Goal: Task Accomplishment & Management: Complete application form

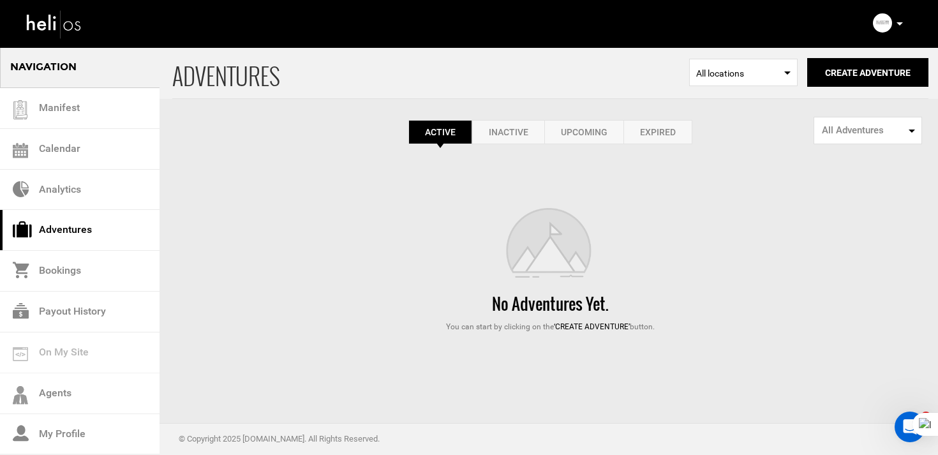
click at [663, 140] on link "Expired" at bounding box center [657, 132] width 69 height 24
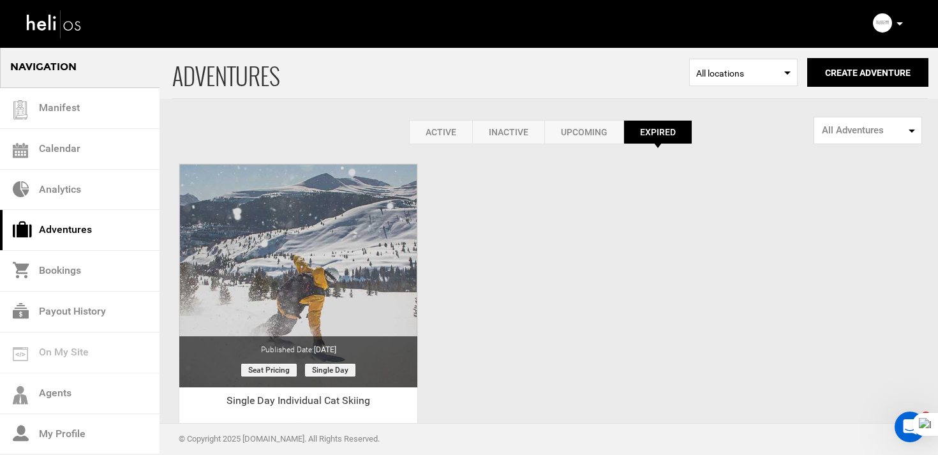
click at [898, 22] on p at bounding box center [899, 24] width 8 height 15
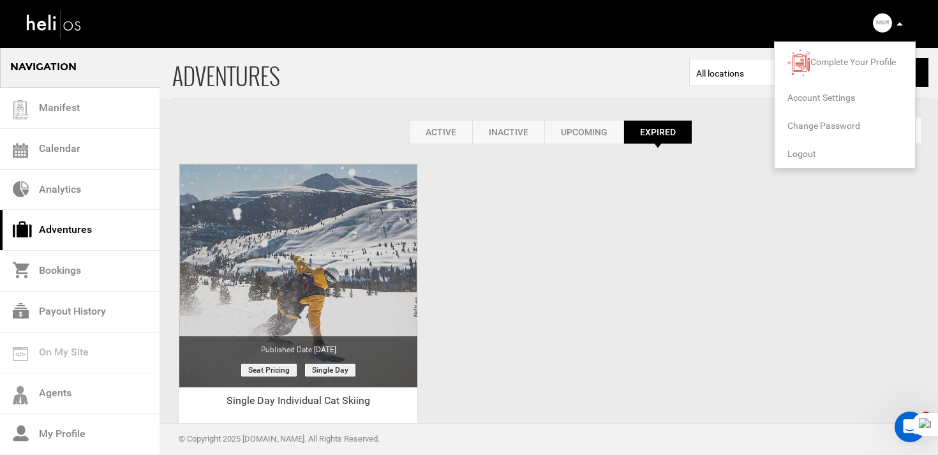
click at [809, 158] on span "Logout" at bounding box center [801, 154] width 29 height 10
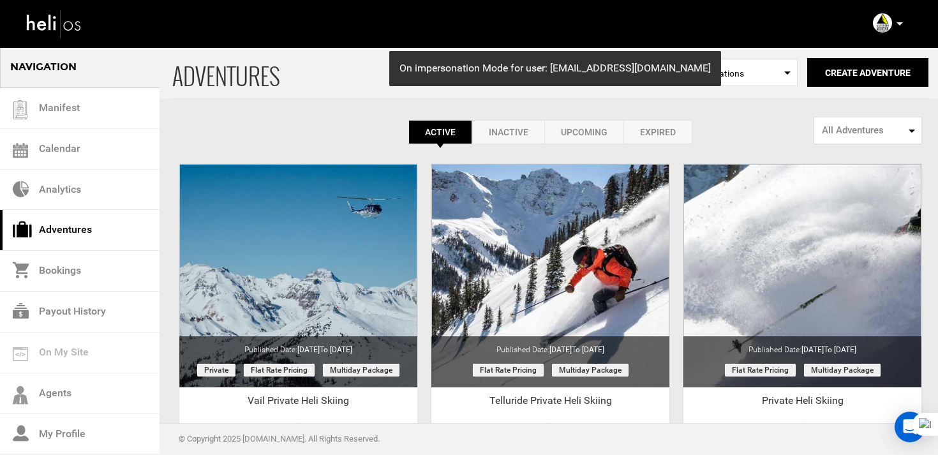
click at [665, 128] on link "Expired" at bounding box center [657, 132] width 69 height 24
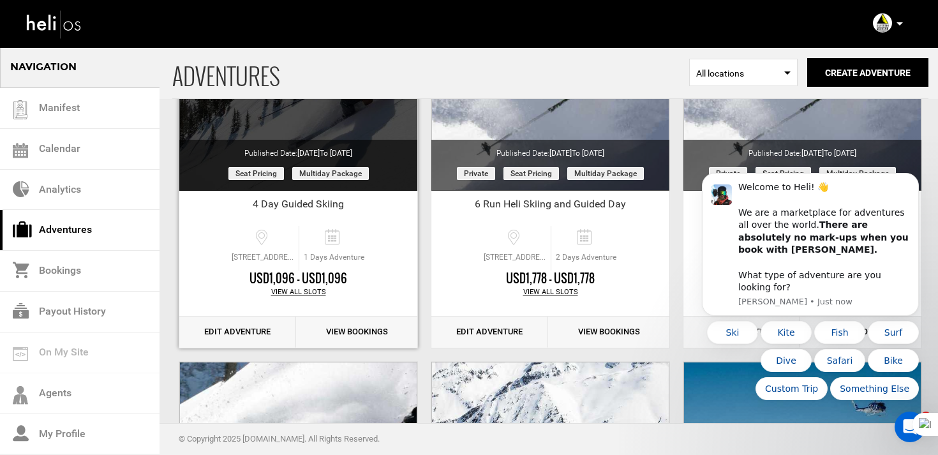
scroll to position [221, 0]
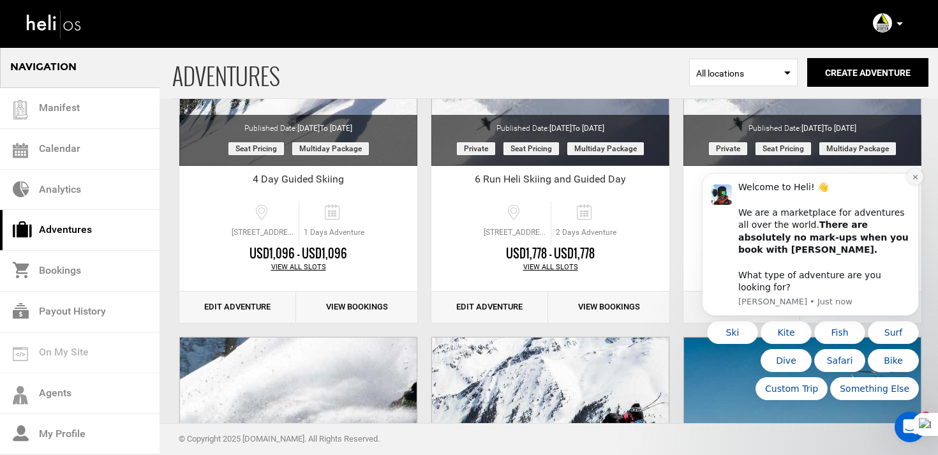
click at [910, 185] on button "Dismiss notification" at bounding box center [914, 176] width 17 height 17
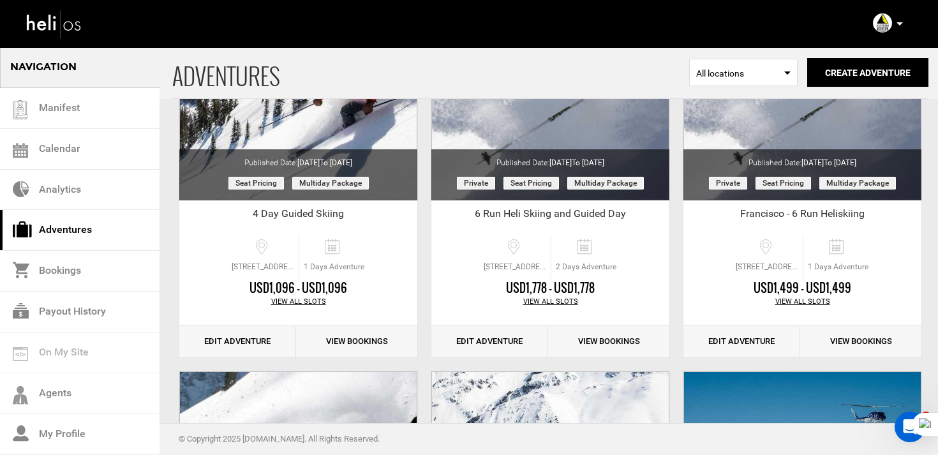
scroll to position [185, 0]
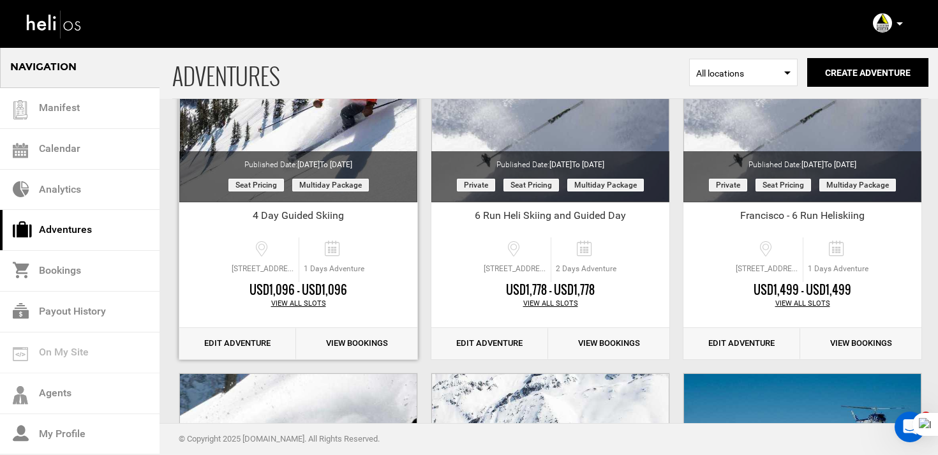
click at [265, 337] on link "Edit Adventure" at bounding box center [237, 343] width 117 height 31
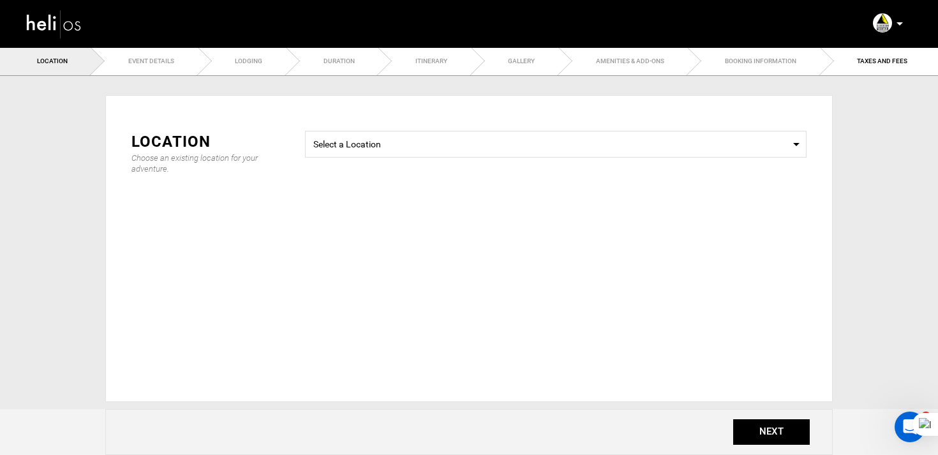
type input "4 Day Guided Skiing"
checkbox input "true"
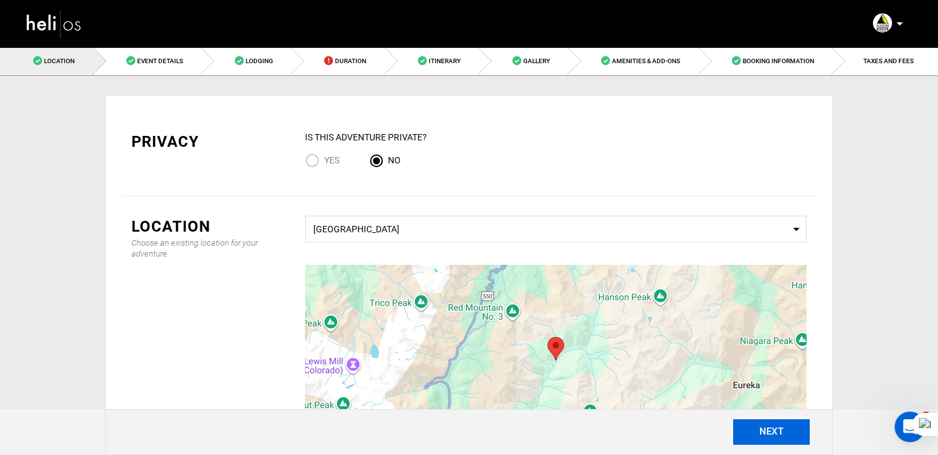
click at [792, 439] on button "NEXT" at bounding box center [771, 432] width 77 height 26
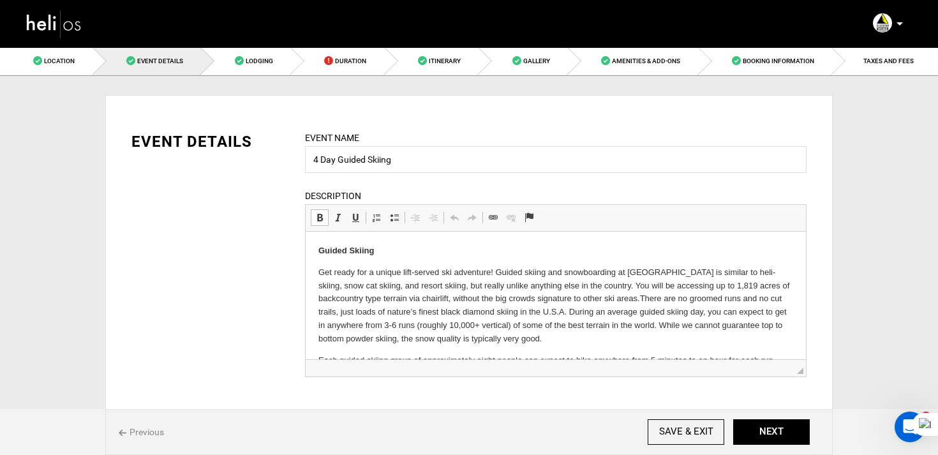
click at [336, 277] on p "Get ready for a unique lift-served ski adventure! Guided skiing and snowboardin…" at bounding box center [555, 306] width 475 height 80
drag, startPoint x: 340, startPoint y: 159, endPoint x: 283, endPoint y: 159, distance: 57.4
click at [283, 159] on div "EVENT DETAILS Event Name 4 Day Guided Skiing Event name can not be less than 3 …" at bounding box center [469, 262] width 694 height 262
click at [413, 163] on input "Guided Skiing" at bounding box center [555, 159] width 501 height 27
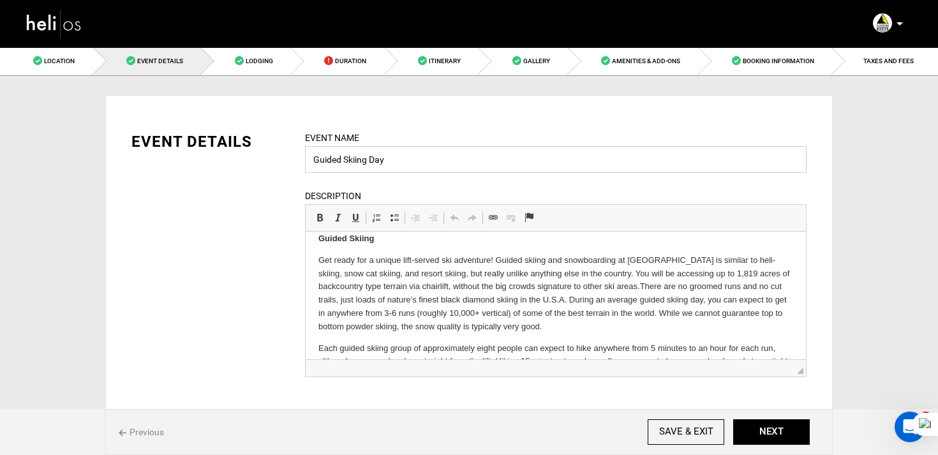
type input "Guided Skiing Day"
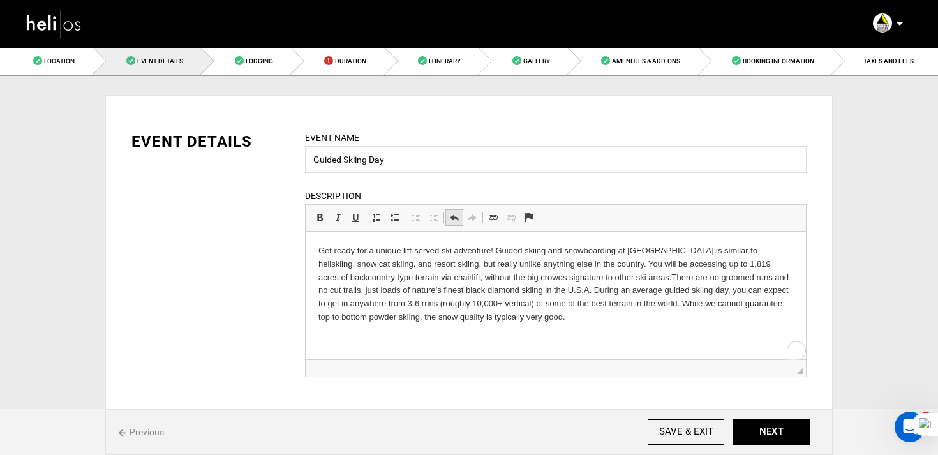
click at [462, 216] on span "Undo Keyboard shortcut Command+Z Redo Keyboard shortcut Command+Y" at bounding box center [464, 217] width 38 height 17
click at [450, 218] on span at bounding box center [454, 217] width 10 height 10
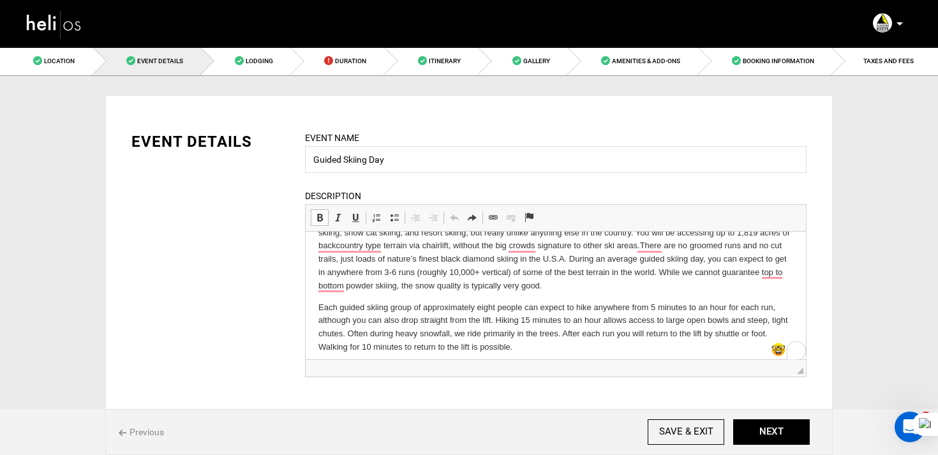
scroll to position [57, 0]
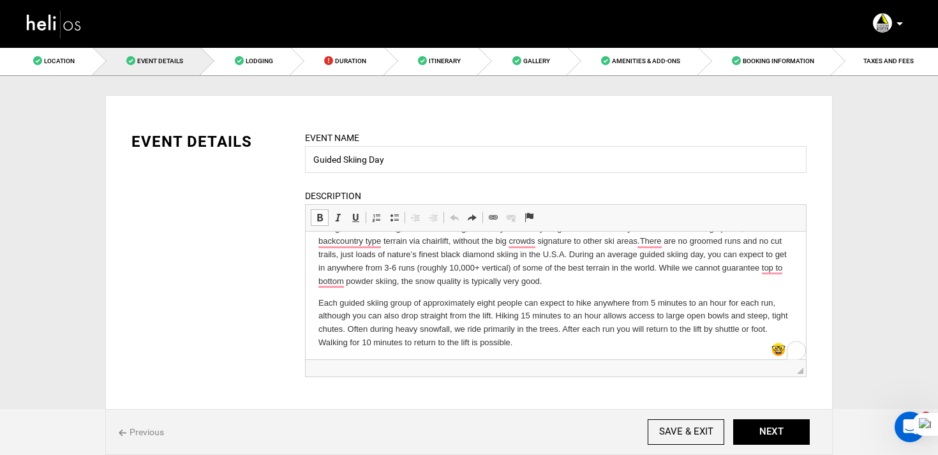
click at [450, 281] on p "Get ready for a unique lift-served ski adventure! Guided skiing and snowboardin…" at bounding box center [555, 249] width 475 height 80
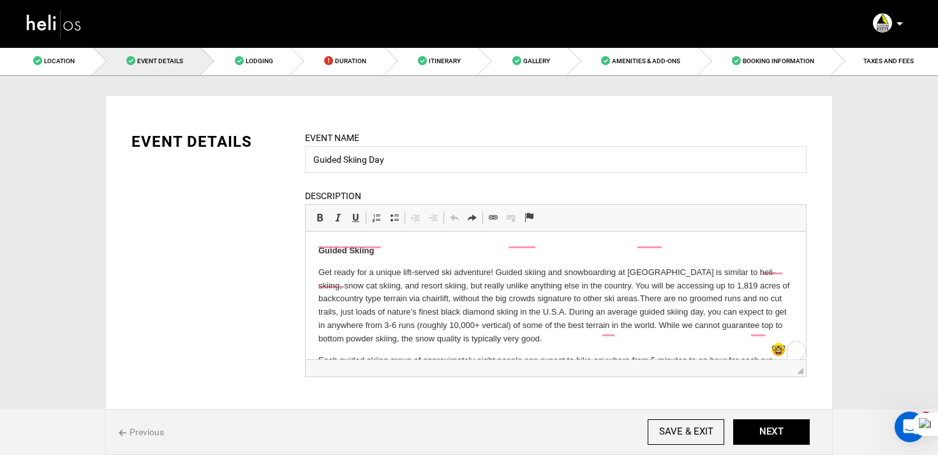
scroll to position [0, 0]
drag, startPoint x: 550, startPoint y: 283, endPoint x: 221, endPoint y: 179, distance: 345.2
click at [306, 232] on html "Guided Skiing Get ready for a unique lift-served ski adventure! Guided skiing a…" at bounding box center [556, 326] width 500 height 188
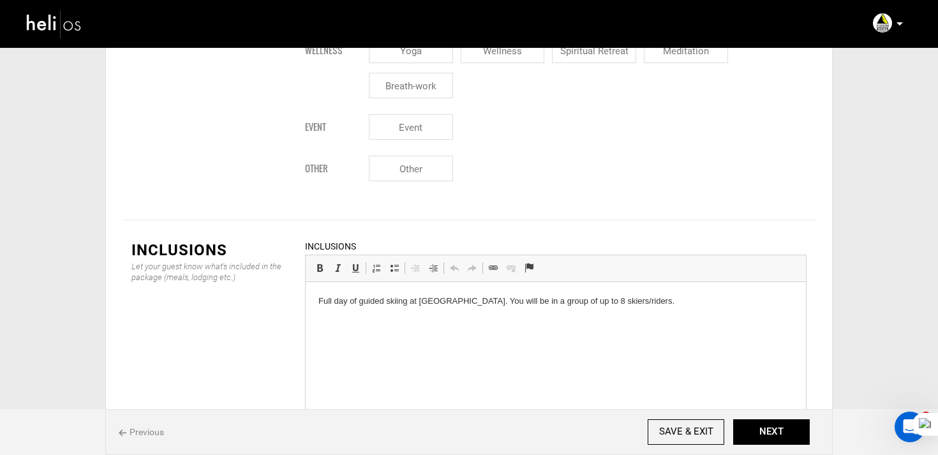
scroll to position [1720, 0]
click at [393, 263] on span at bounding box center [394, 268] width 10 height 10
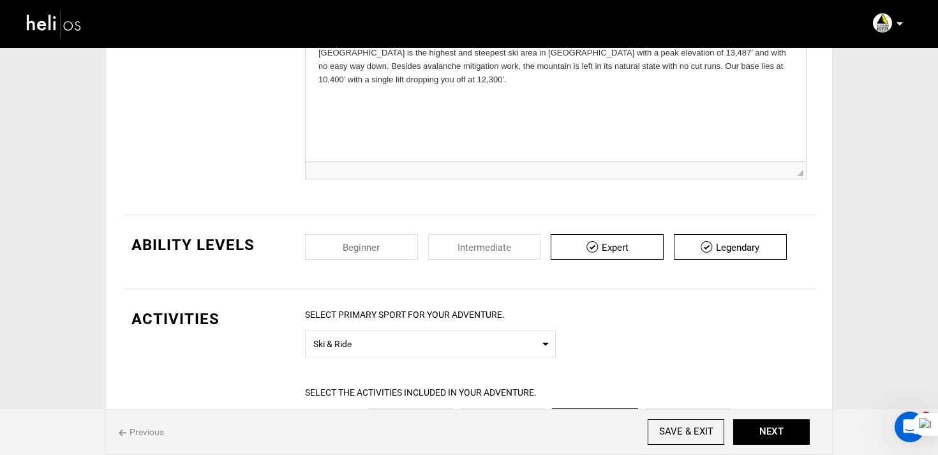
scroll to position [460, 0]
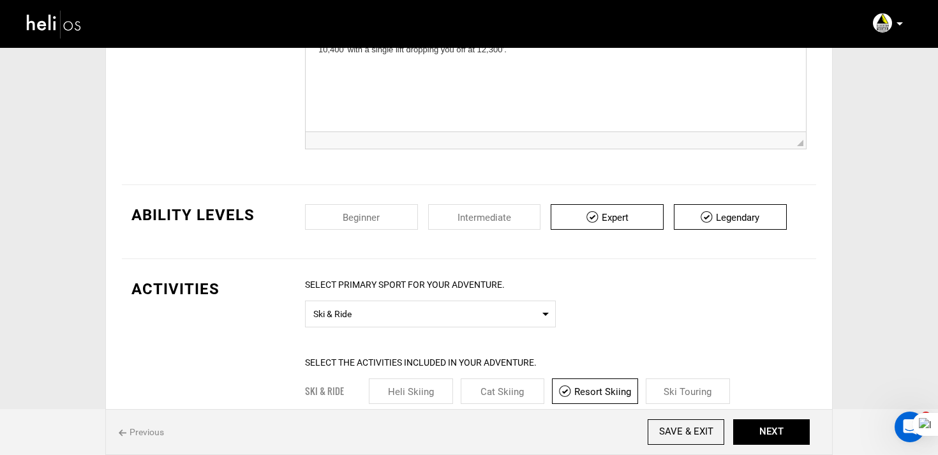
click at [520, 216] on input "checkbox" at bounding box center [484, 217] width 113 height 26
checkbox input "true"
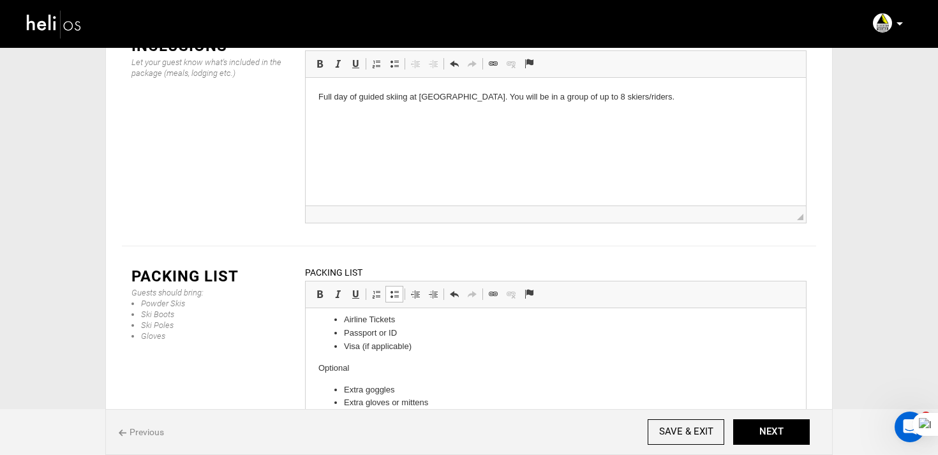
scroll to position [0, 0]
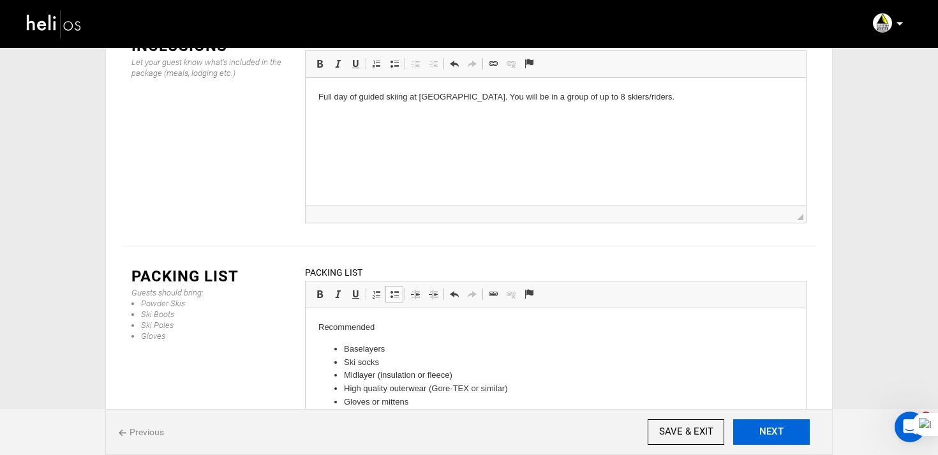
click at [790, 438] on button "NEXT" at bounding box center [771, 432] width 77 height 26
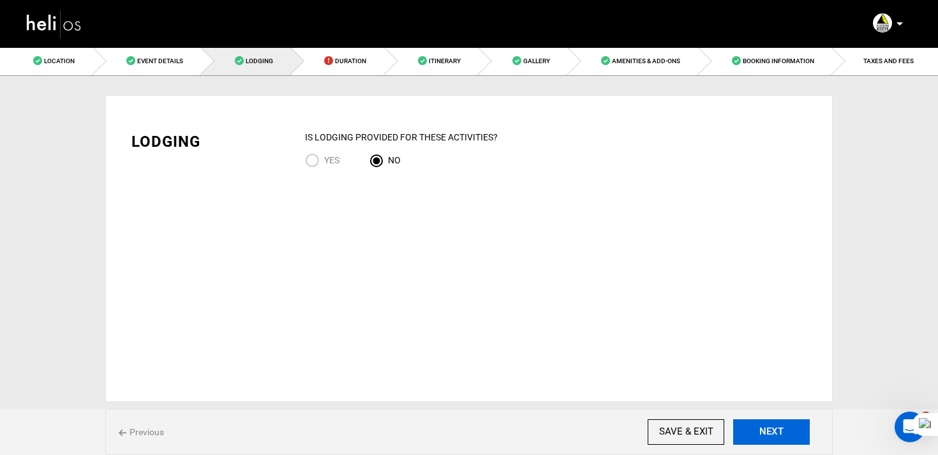
click at [790, 438] on button "NEXT" at bounding box center [771, 432] width 77 height 26
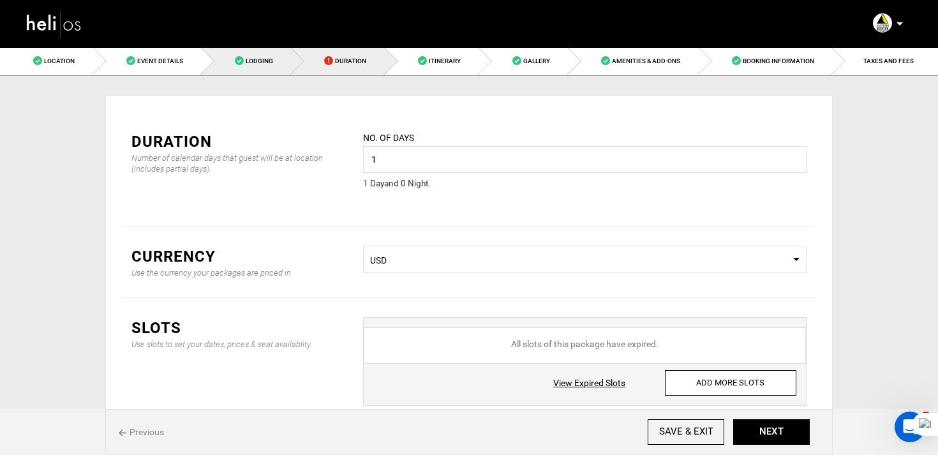
click at [273, 64] on link "Lodging" at bounding box center [246, 61] width 90 height 29
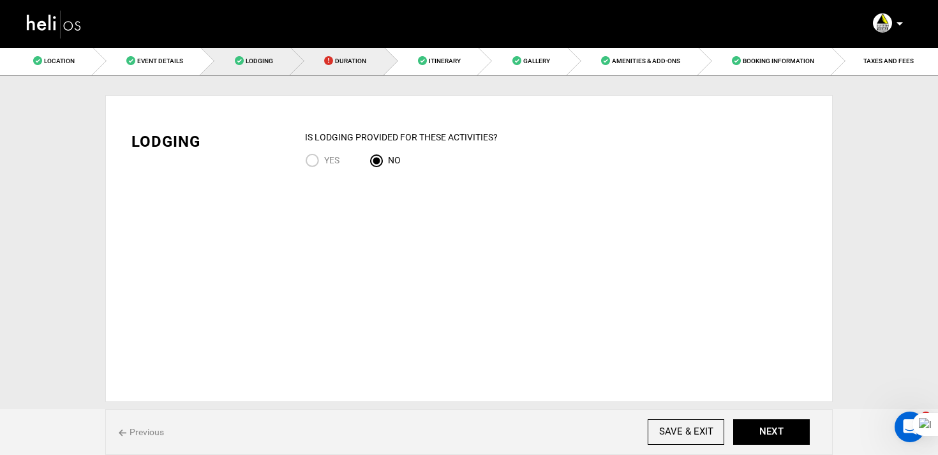
click at [339, 64] on span "Duration" at bounding box center [350, 60] width 31 height 7
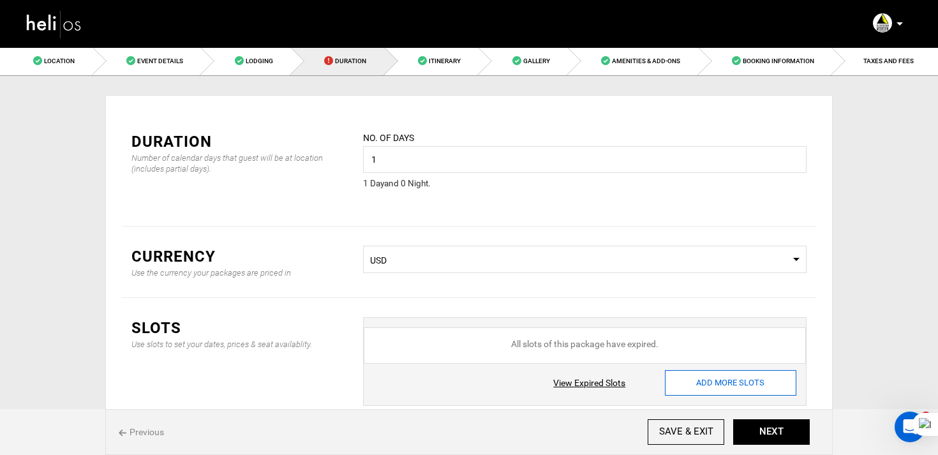
click at [703, 380] on input "ADD MORE SLOTS" at bounding box center [730, 383] width 131 height 26
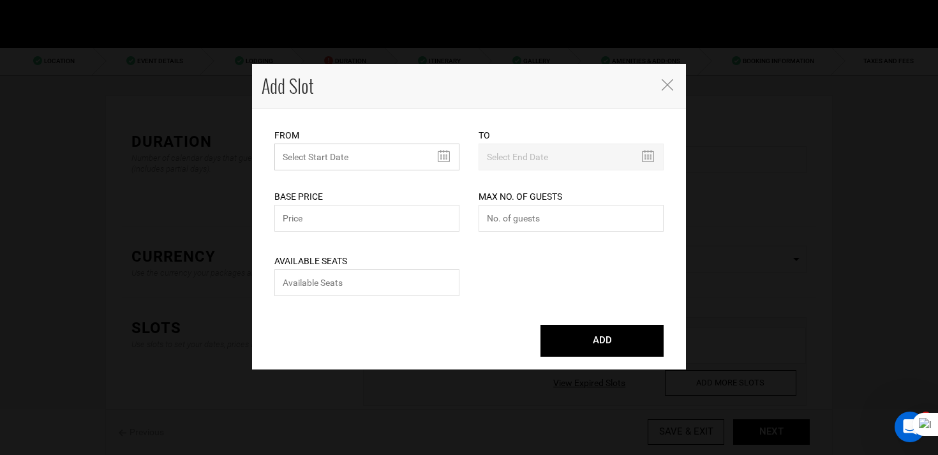
click at [340, 159] on input "text" at bounding box center [366, 157] width 185 height 27
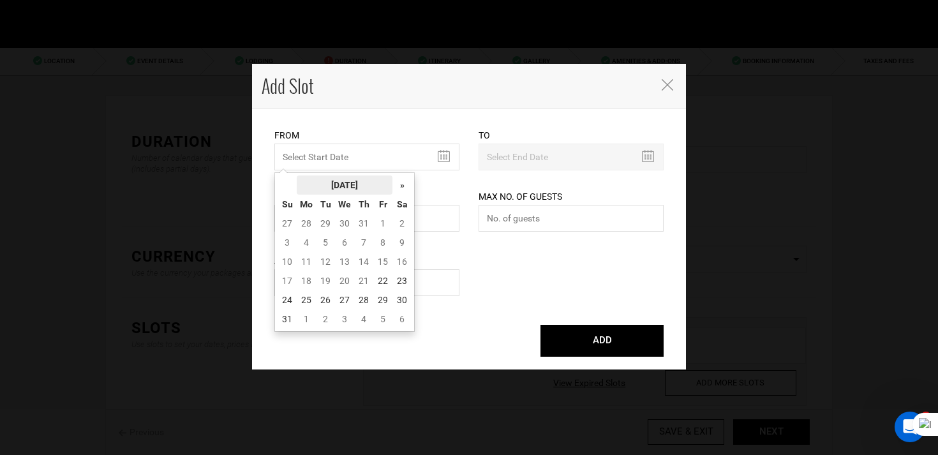
click at [348, 186] on th "August 2025" at bounding box center [345, 184] width 96 height 19
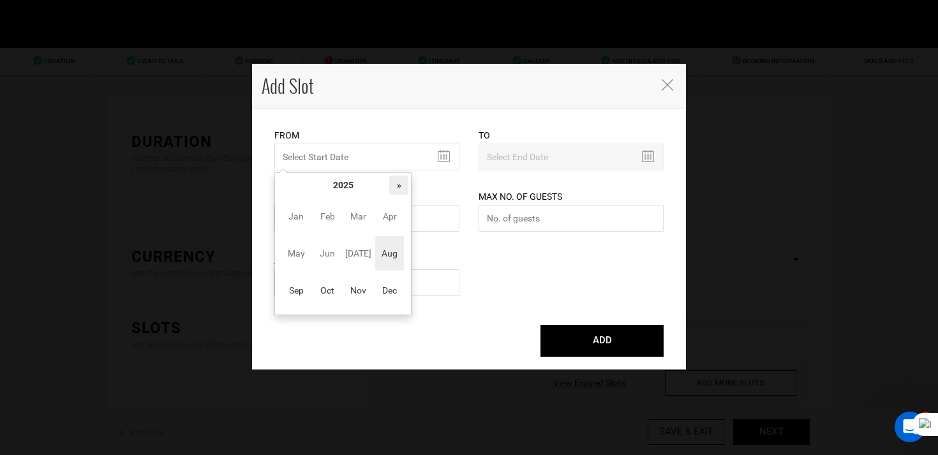
click at [399, 186] on th "»" at bounding box center [398, 184] width 19 height 19
click at [359, 225] on span "Mar" at bounding box center [358, 216] width 29 height 34
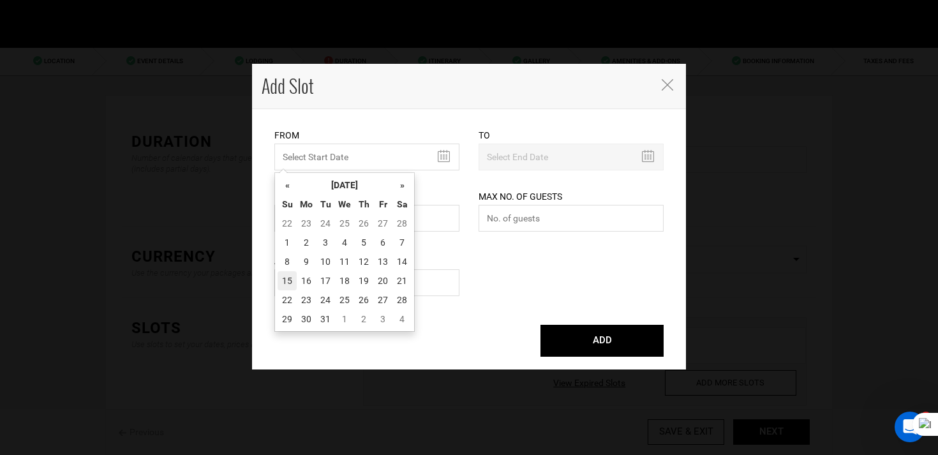
click at [290, 280] on td "15" at bounding box center [286, 280] width 19 height 19
type input "03/15/2026"
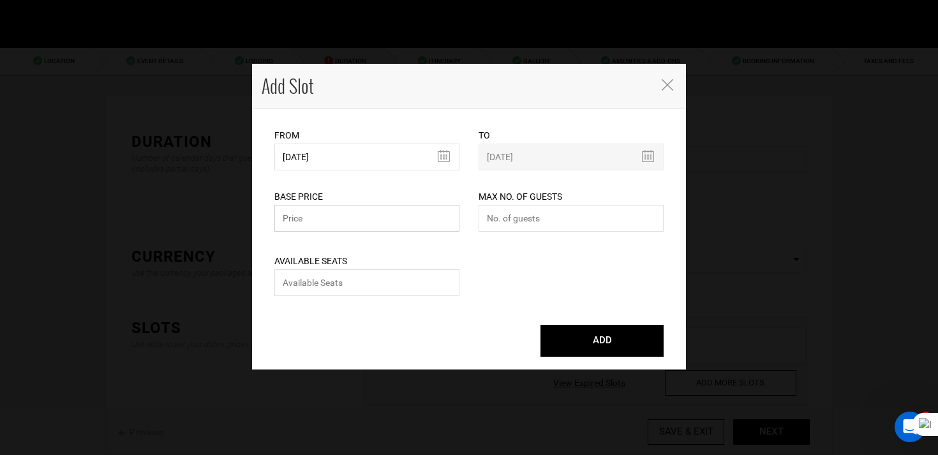
click at [374, 221] on input "text" at bounding box center [366, 218] width 185 height 27
type input "199"
click at [560, 213] on input "number" at bounding box center [570, 218] width 185 height 27
type input "0"
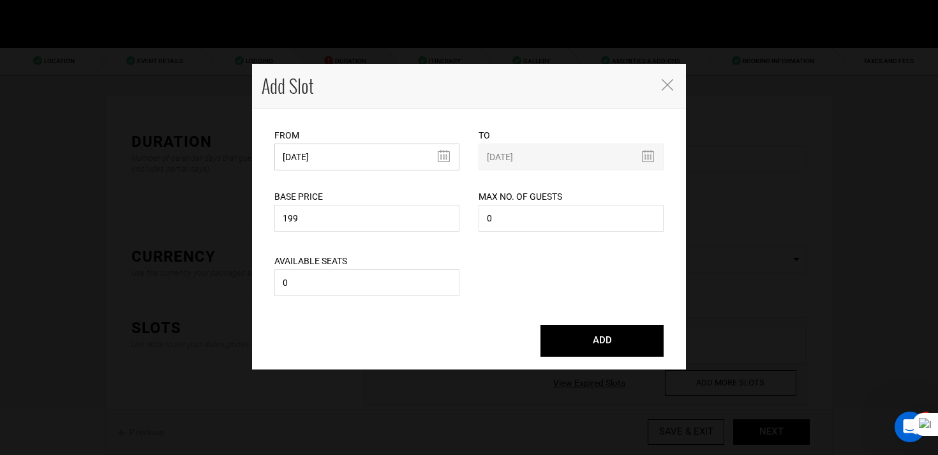
click at [329, 165] on input "03/15/2026" at bounding box center [366, 157] width 185 height 27
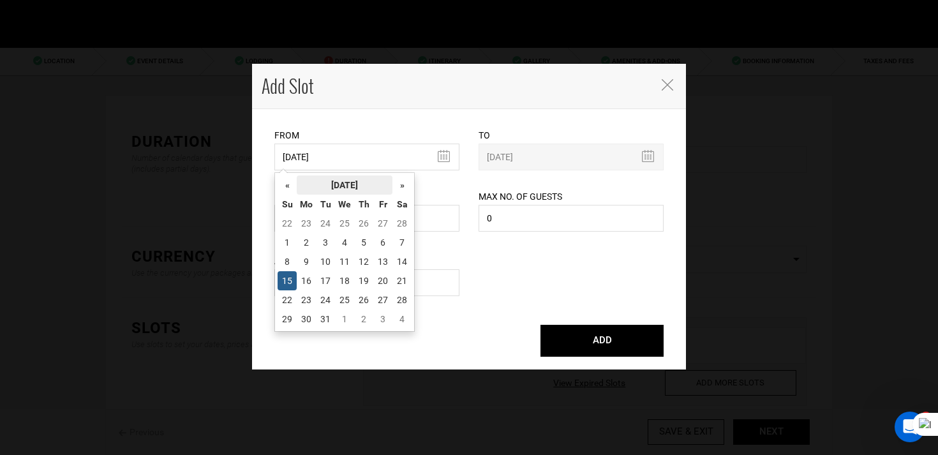
click at [350, 180] on th "March 2026" at bounding box center [345, 184] width 96 height 19
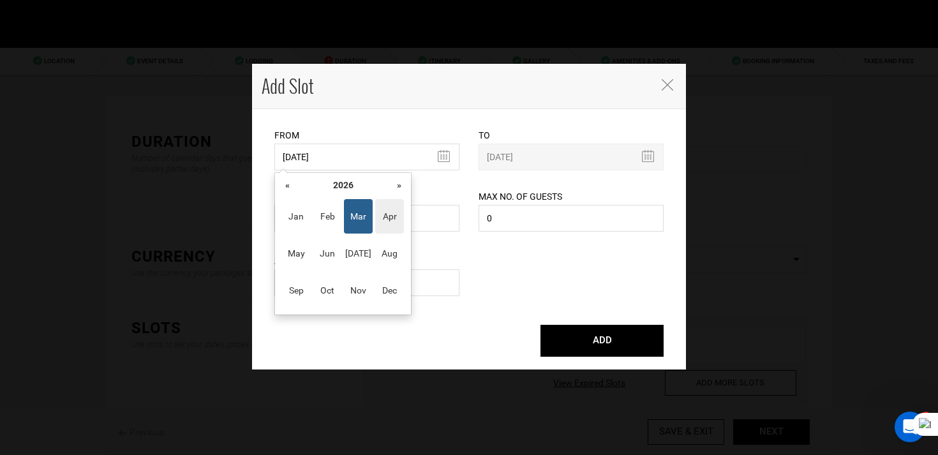
click at [381, 214] on span "Apr" at bounding box center [389, 216] width 29 height 34
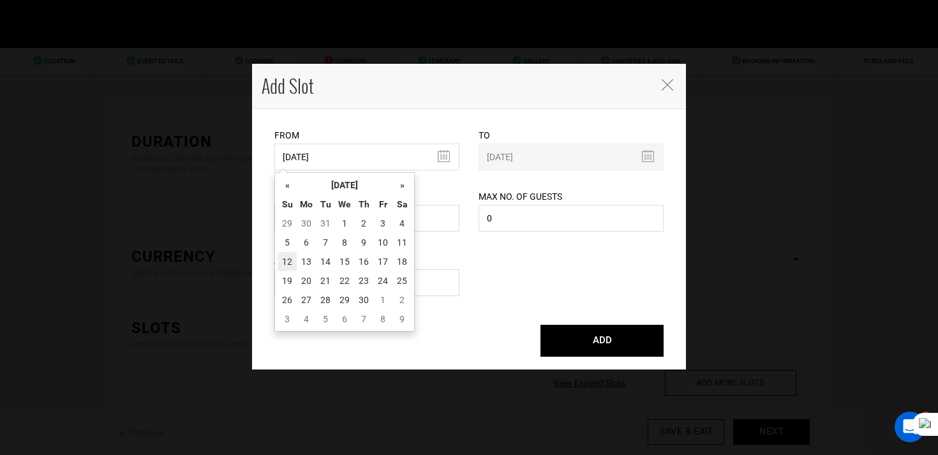
click at [291, 263] on td "12" at bounding box center [286, 261] width 19 height 19
type input "04/12/2026"
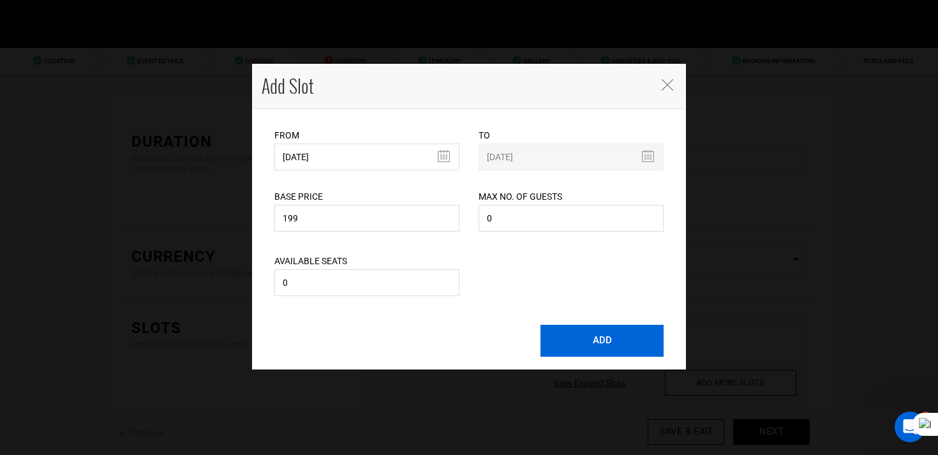
click at [587, 341] on button "ADD" at bounding box center [601, 341] width 123 height 32
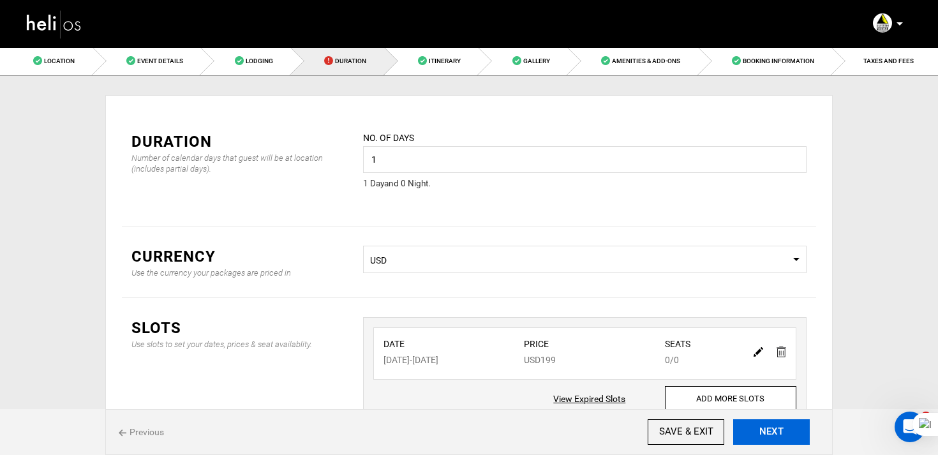
click at [780, 441] on button "NEXT" at bounding box center [771, 432] width 77 height 26
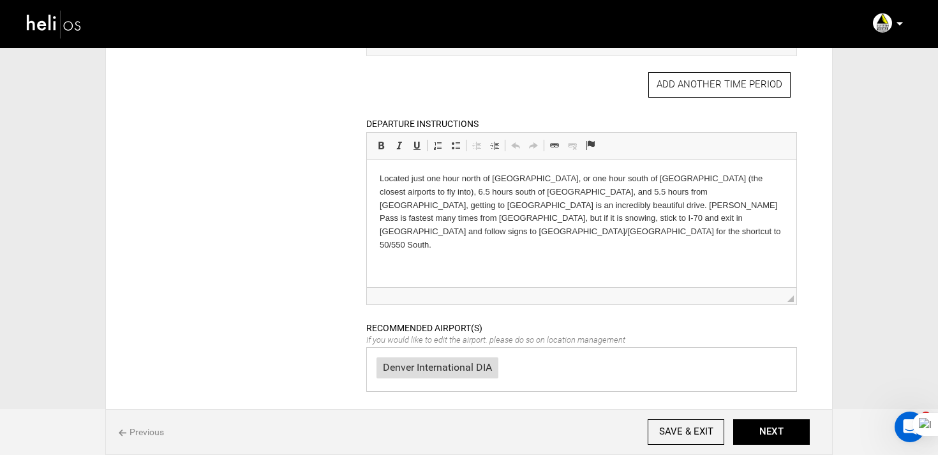
scroll to position [673, 0]
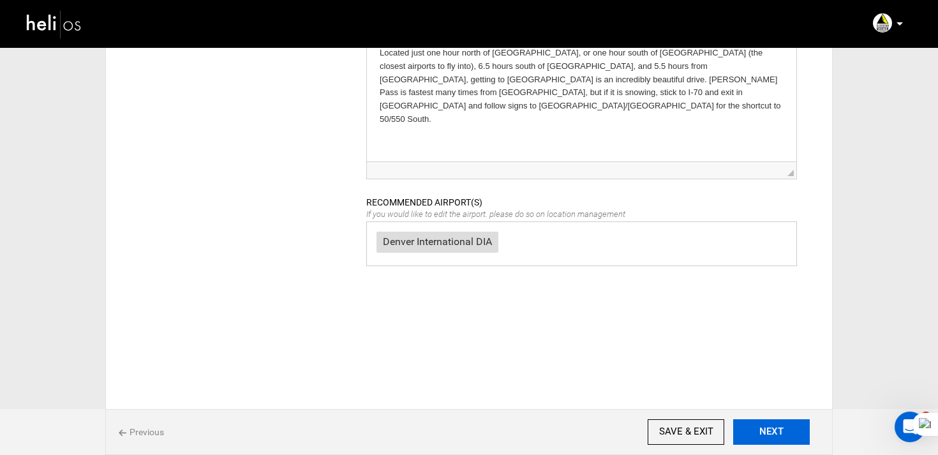
click at [779, 424] on button "NEXT" at bounding box center [771, 432] width 77 height 26
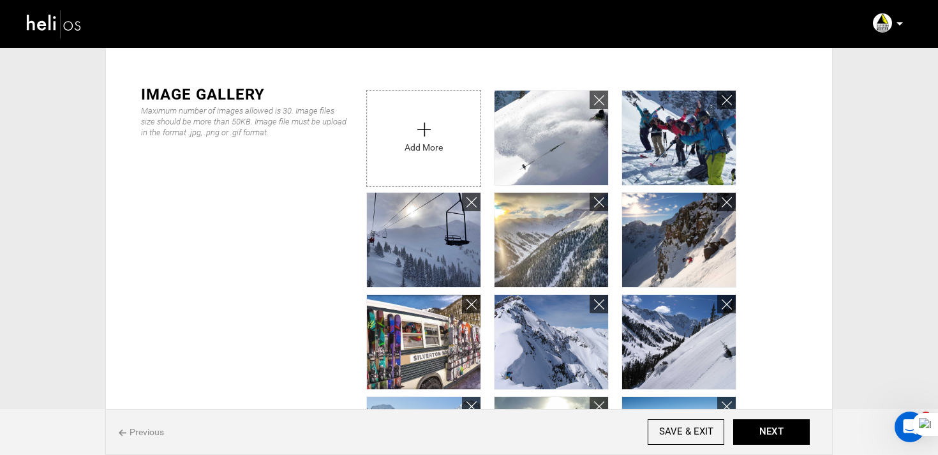
scroll to position [724, 0]
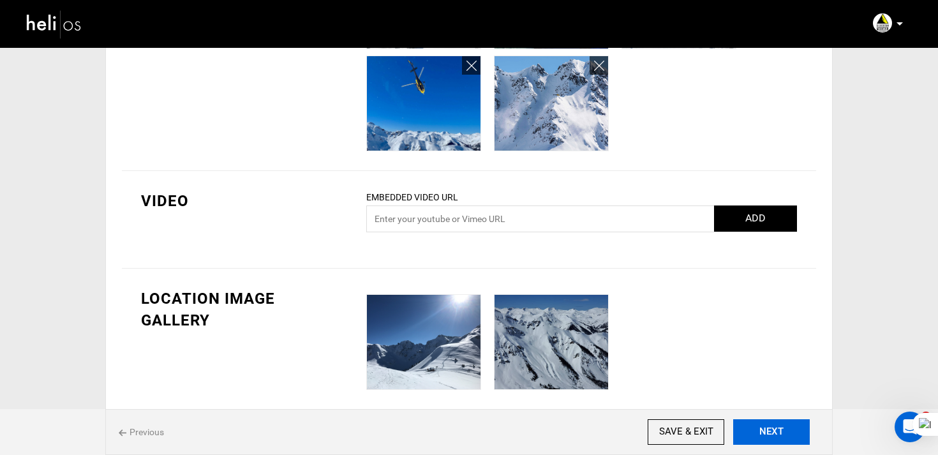
click at [777, 431] on button "NEXT" at bounding box center [771, 432] width 77 height 26
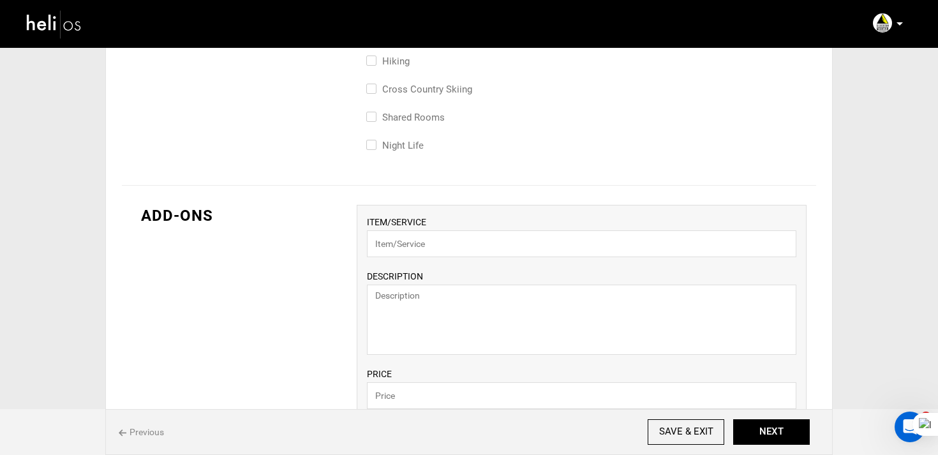
scroll to position [967, 0]
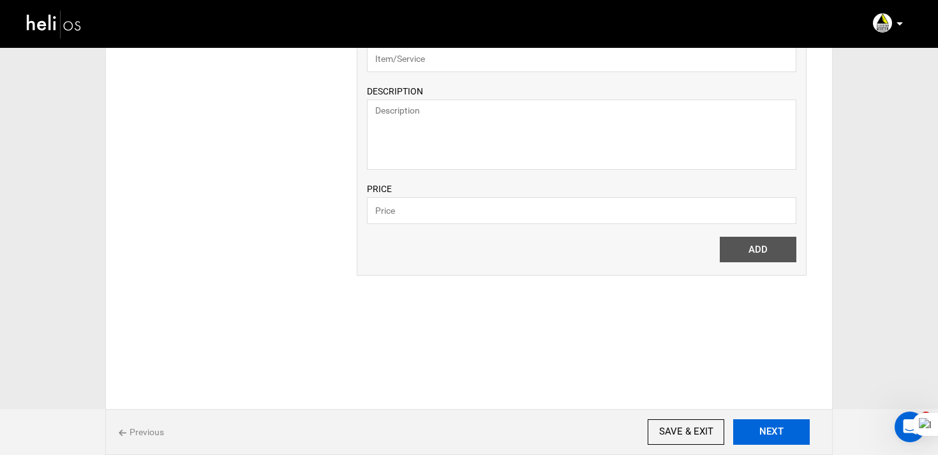
click at [785, 425] on button "NEXT" at bounding box center [771, 432] width 77 height 26
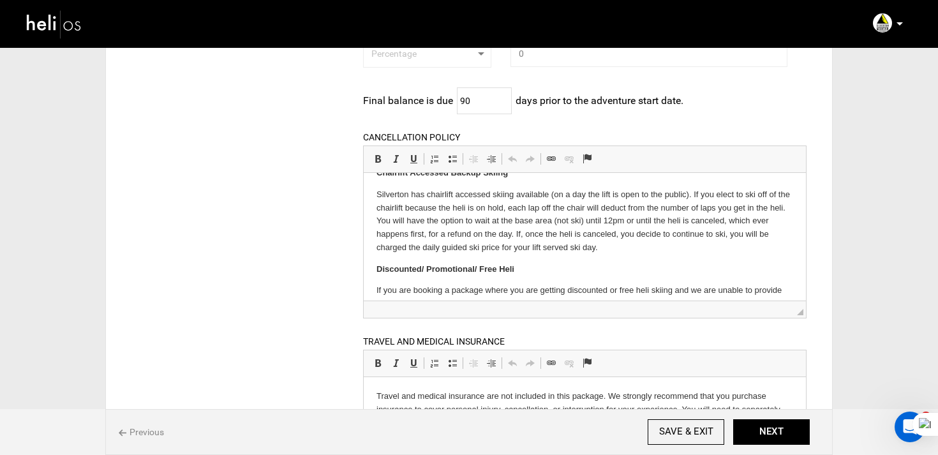
scroll to position [624, 0]
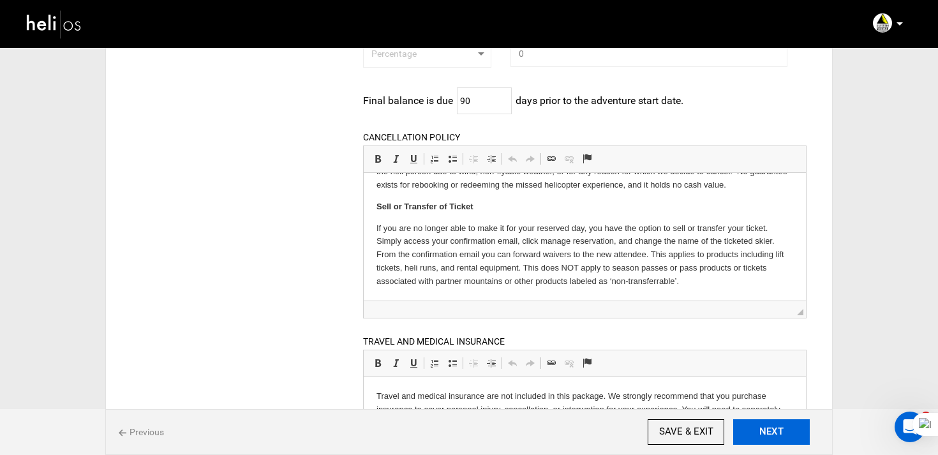
click at [793, 439] on button "NEXT" at bounding box center [771, 432] width 77 height 26
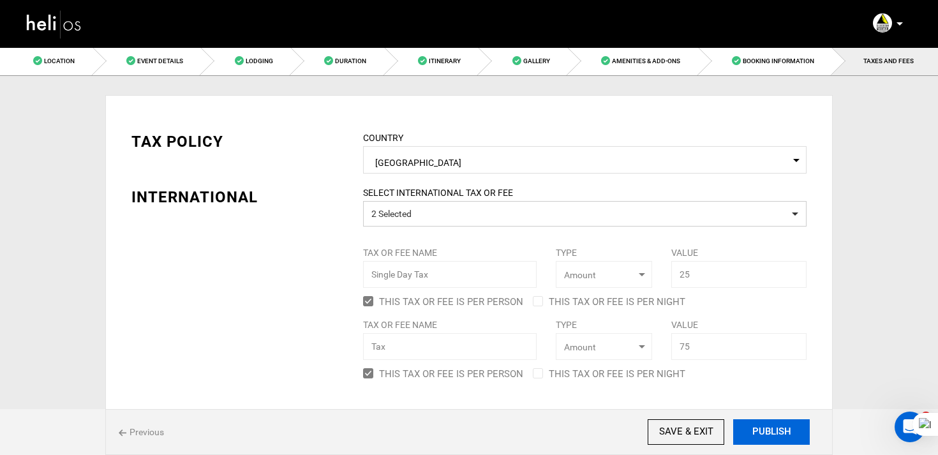
click at [793, 439] on button "PUBLISH" at bounding box center [771, 432] width 77 height 26
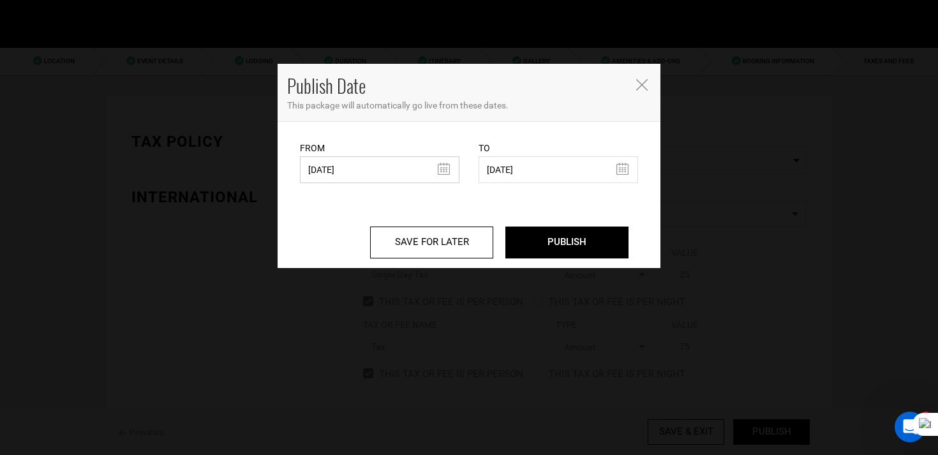
click at [374, 177] on input "03/18/2025" at bounding box center [379, 169] width 159 height 27
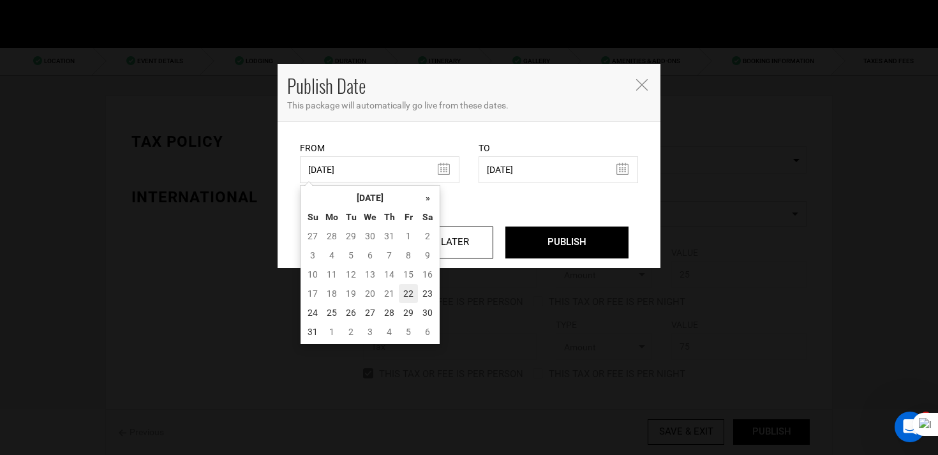
click at [405, 290] on td "22" at bounding box center [408, 293] width 19 height 19
type input "08/22/2025"
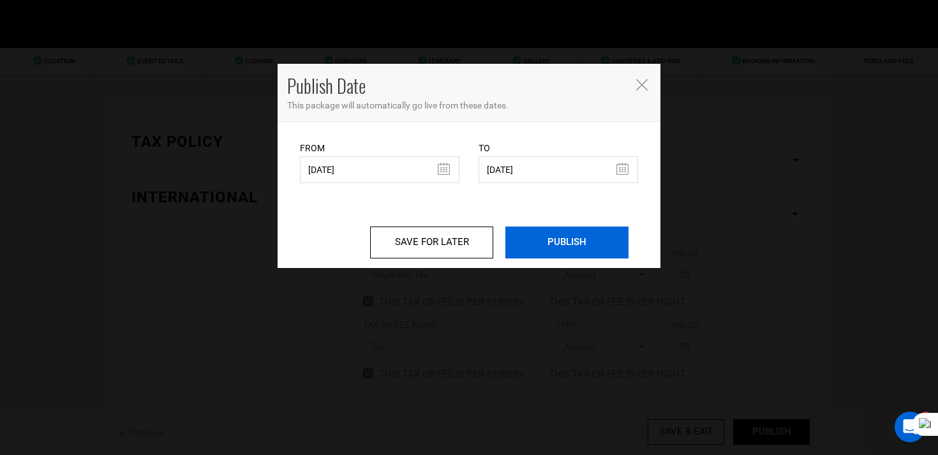
click at [553, 232] on input "PUBLISH" at bounding box center [566, 242] width 123 height 32
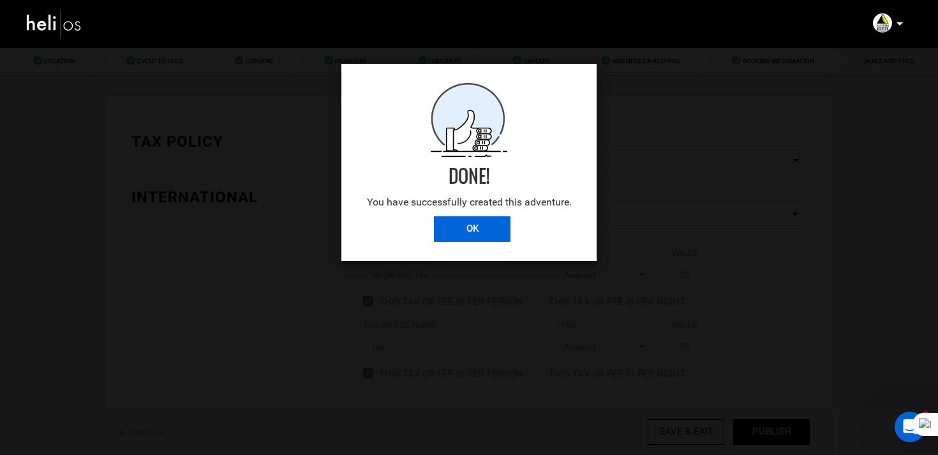
click at [485, 226] on input "OK" at bounding box center [472, 229] width 77 height 26
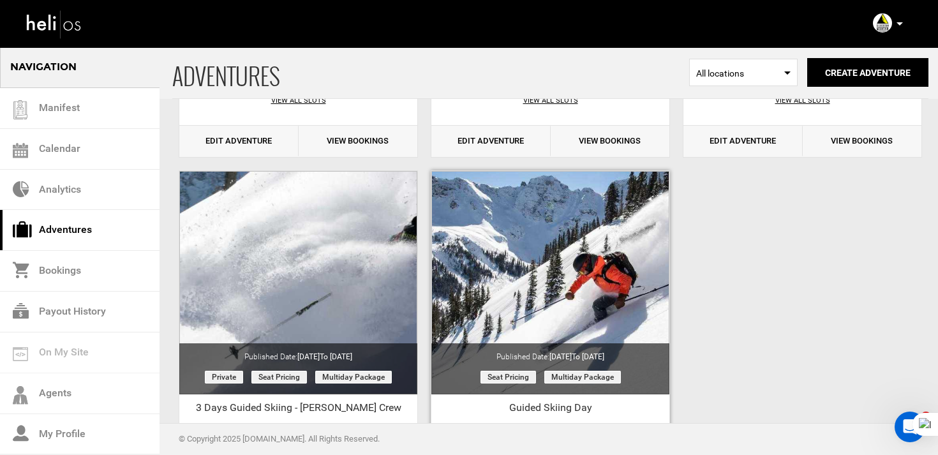
scroll to position [781, 0]
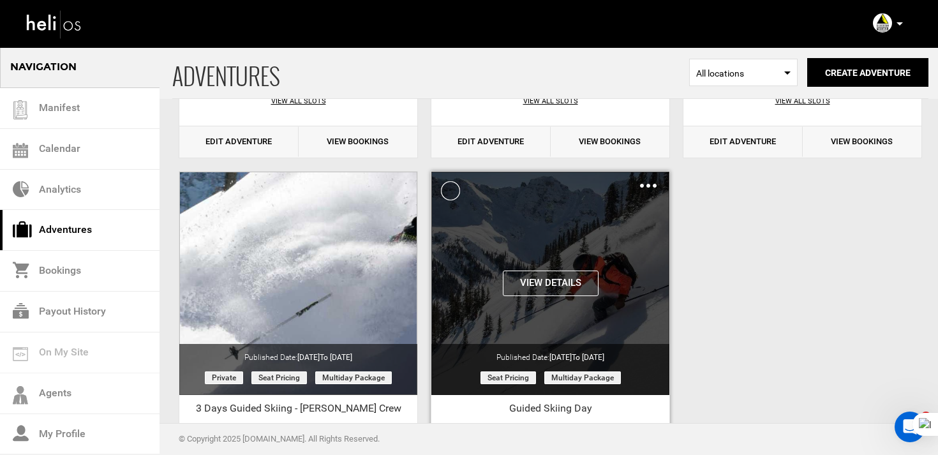
click at [646, 186] on img at bounding box center [648, 186] width 17 height 4
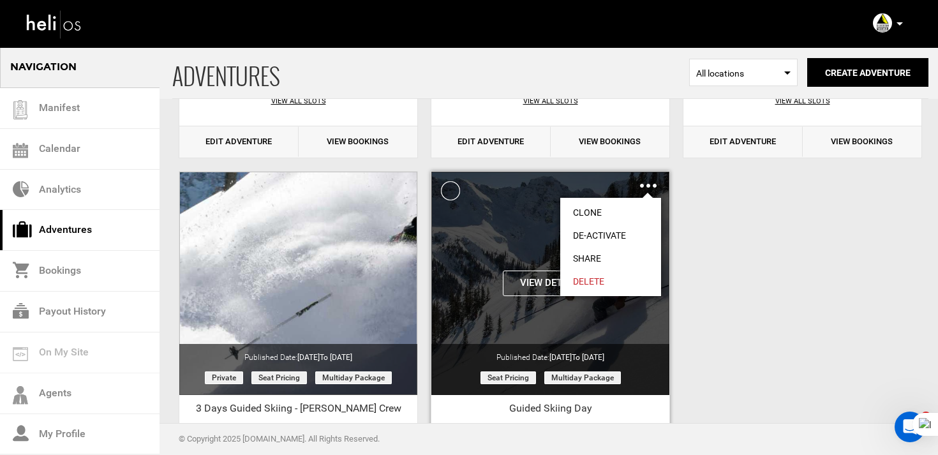
click at [592, 255] on link "Share" at bounding box center [610, 258] width 101 height 23
type input "https://heli.life/lCxpc4"
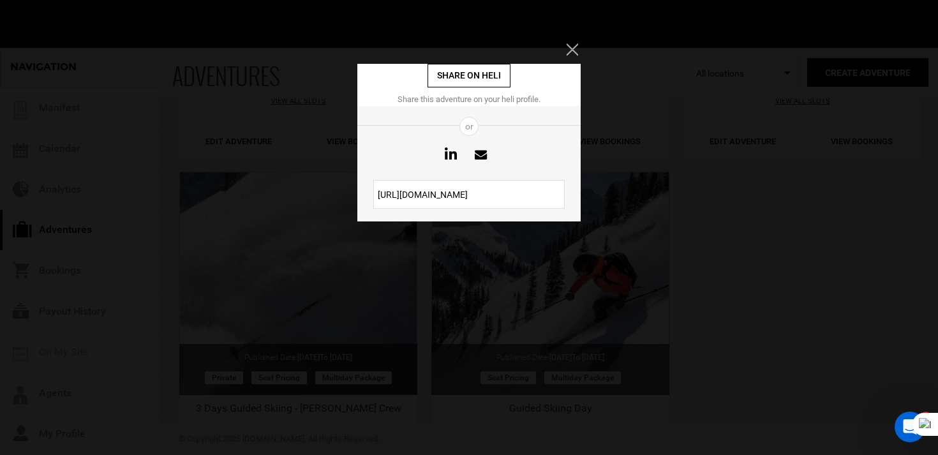
click at [480, 191] on input "https://heli.life/lCxpc4" at bounding box center [468, 194] width 191 height 29
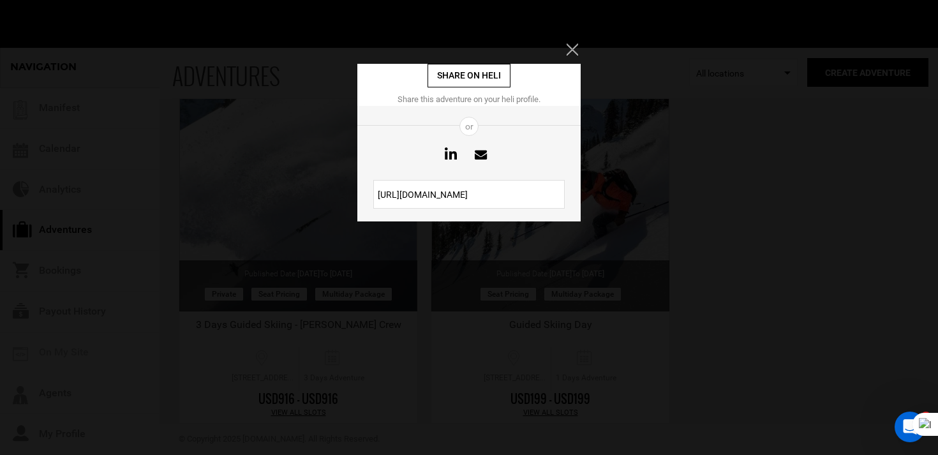
scroll to position [936, 0]
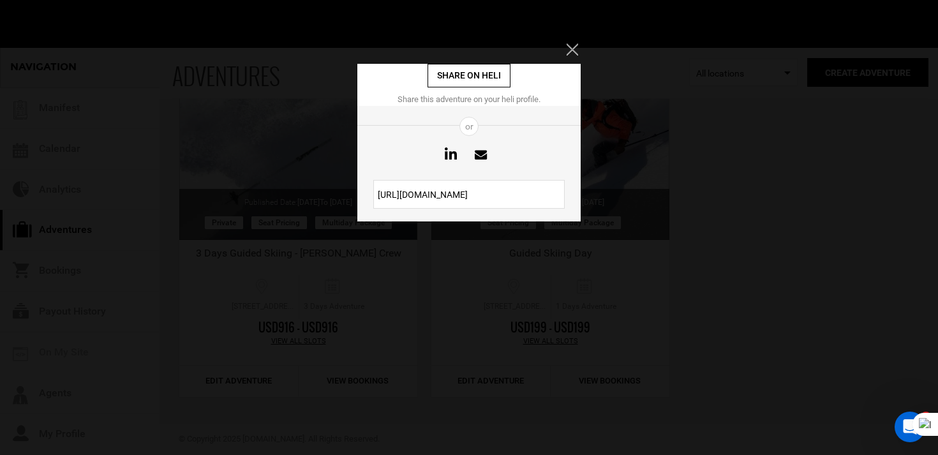
click at [575, 47] on icon "Close" at bounding box center [571, 48] width 11 height 11
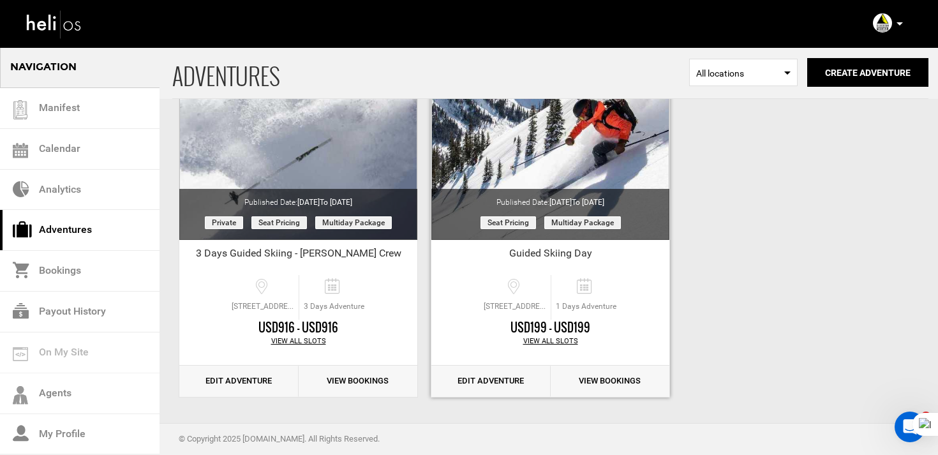
click at [520, 369] on link "Edit Adventure" at bounding box center [490, 380] width 119 height 31
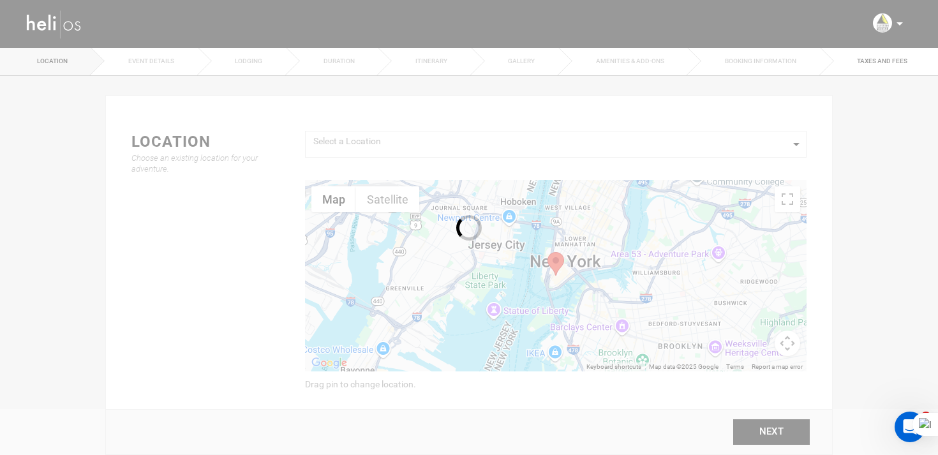
type input "90"
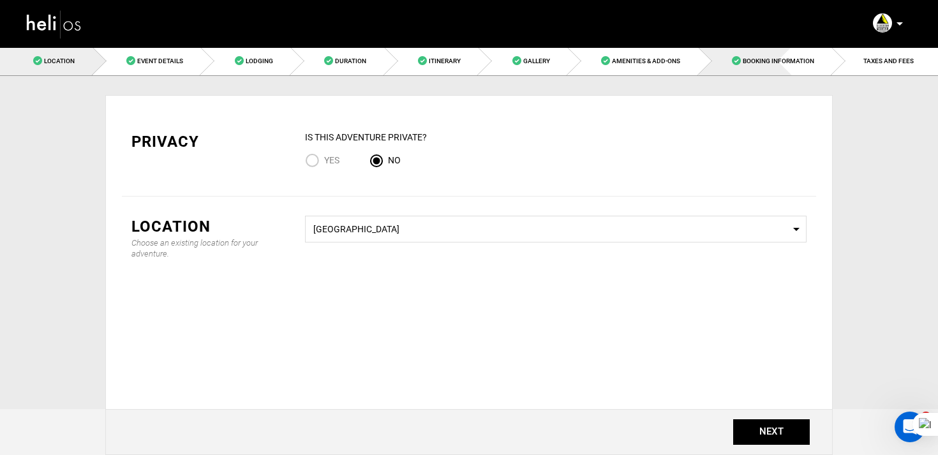
click at [736, 56] on span at bounding box center [736, 60] width 9 height 9
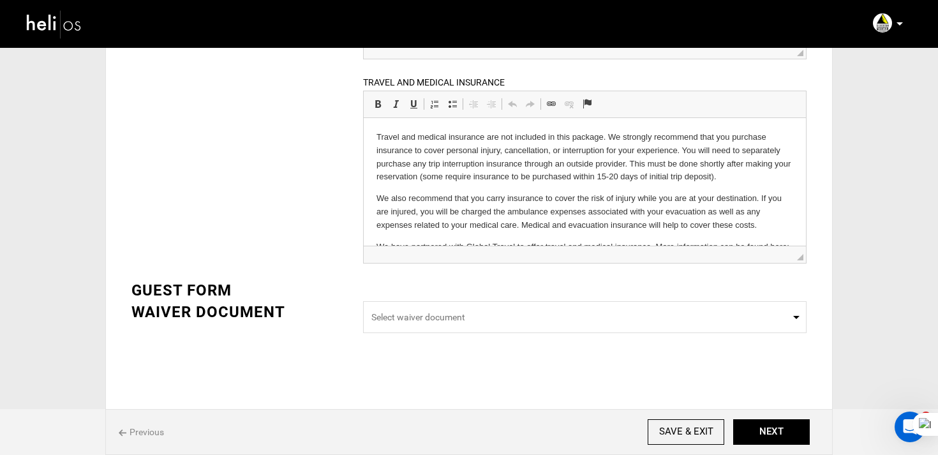
scroll to position [19, 0]
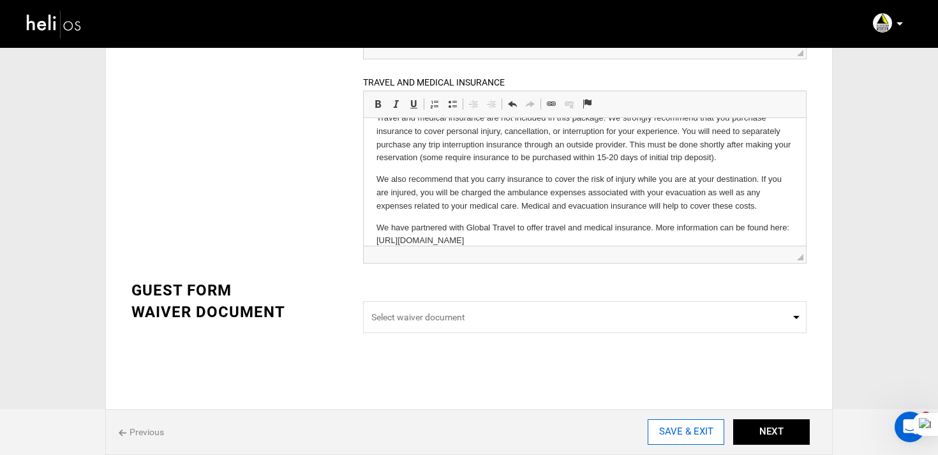
click at [704, 423] on input "SAVE & EXIT" at bounding box center [685, 432] width 77 height 26
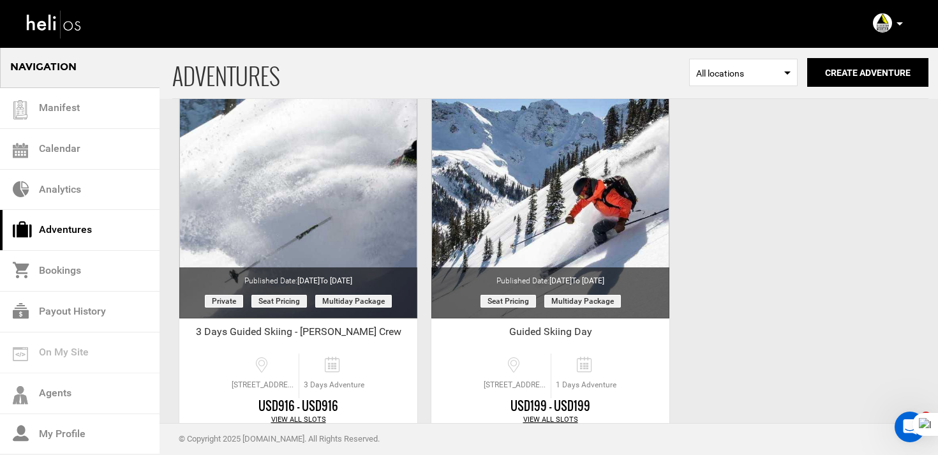
scroll to position [936, 0]
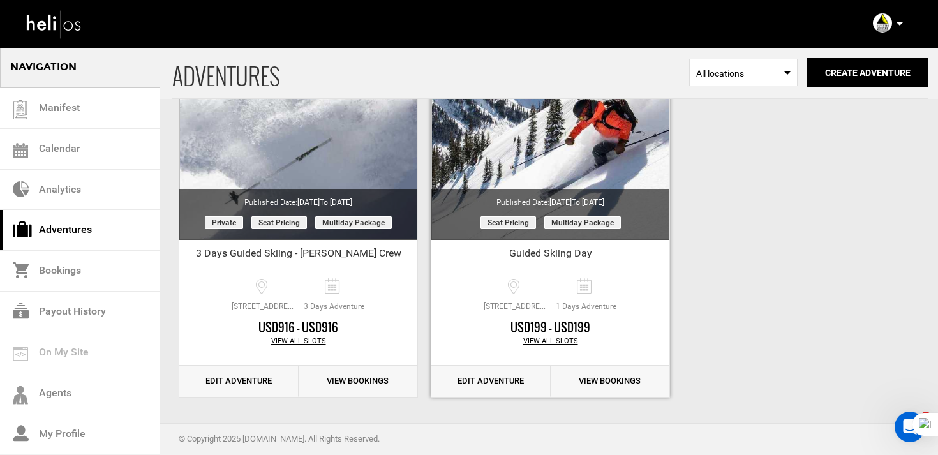
click at [523, 388] on link "Edit Adventure" at bounding box center [490, 380] width 119 height 31
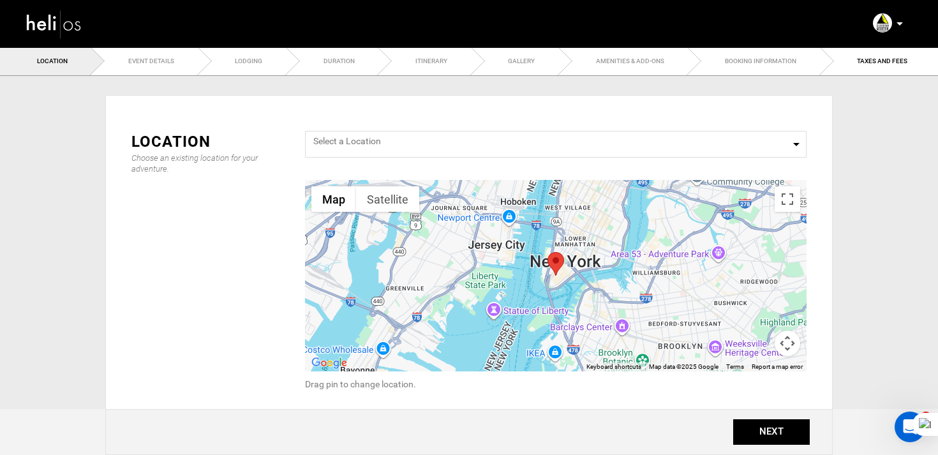
click at [638, 65] on ul "Location Event Details Lodging Duration Itinerary Gallery Amenities & Add-Ons B…" at bounding box center [469, 61] width 938 height 29
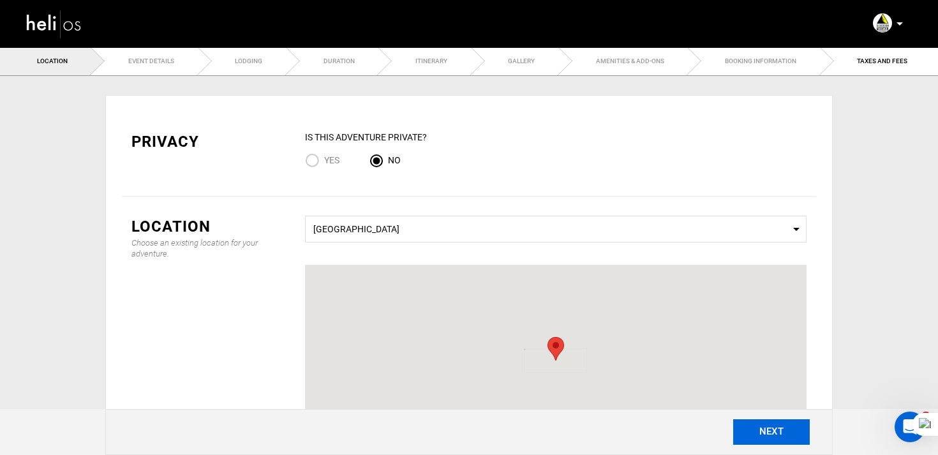
click at [771, 430] on button "NEXT" at bounding box center [771, 432] width 77 height 26
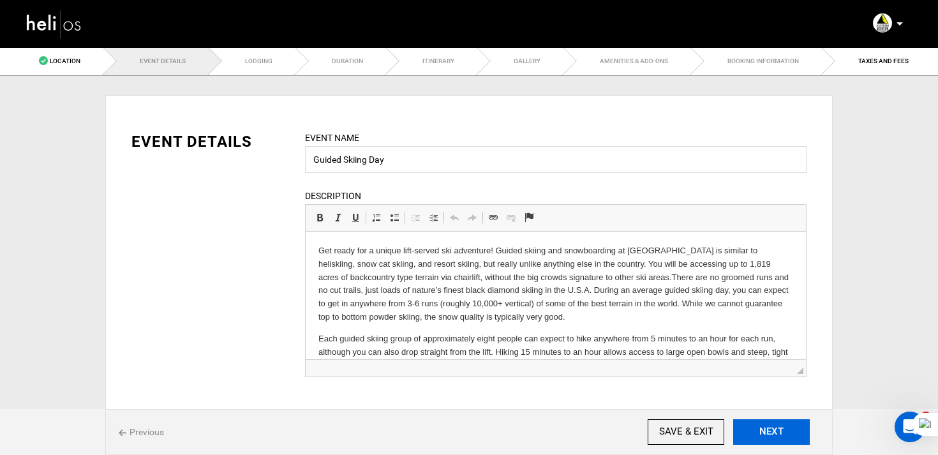
click at [784, 422] on button "NEXT" at bounding box center [771, 432] width 77 height 26
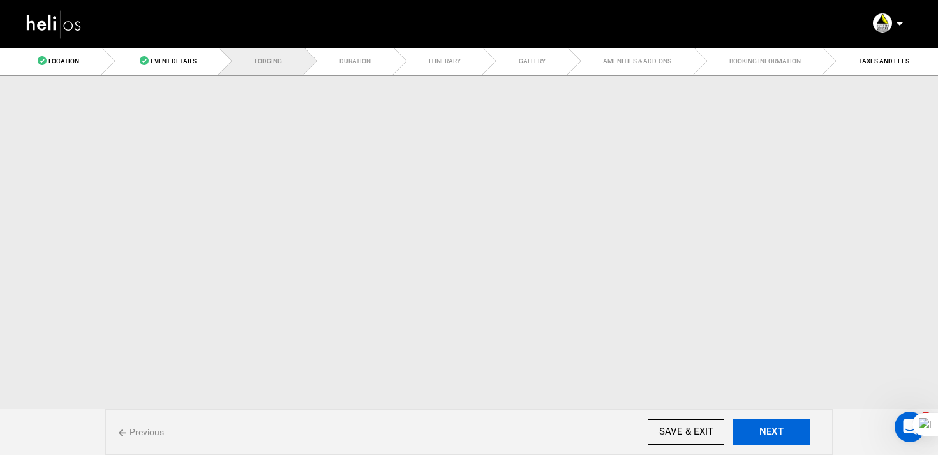
click at [784, 422] on button "NEXT" at bounding box center [771, 432] width 77 height 26
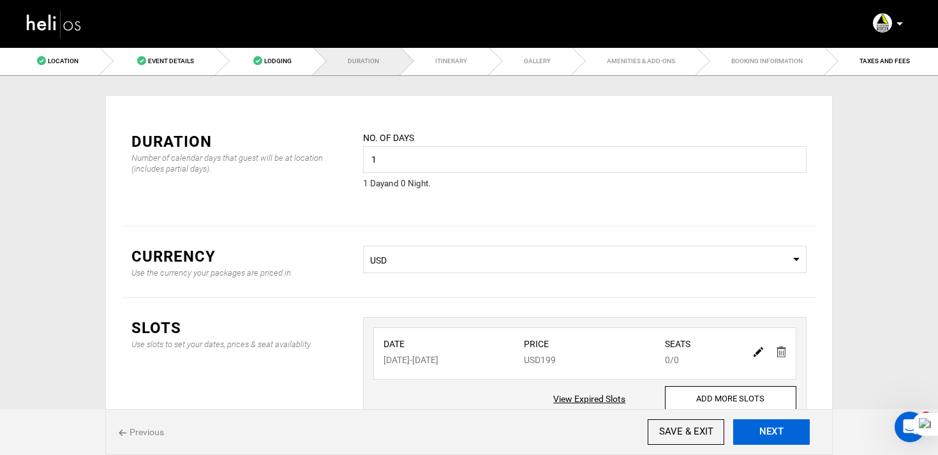
click at [784, 422] on button "NEXT" at bounding box center [771, 432] width 77 height 26
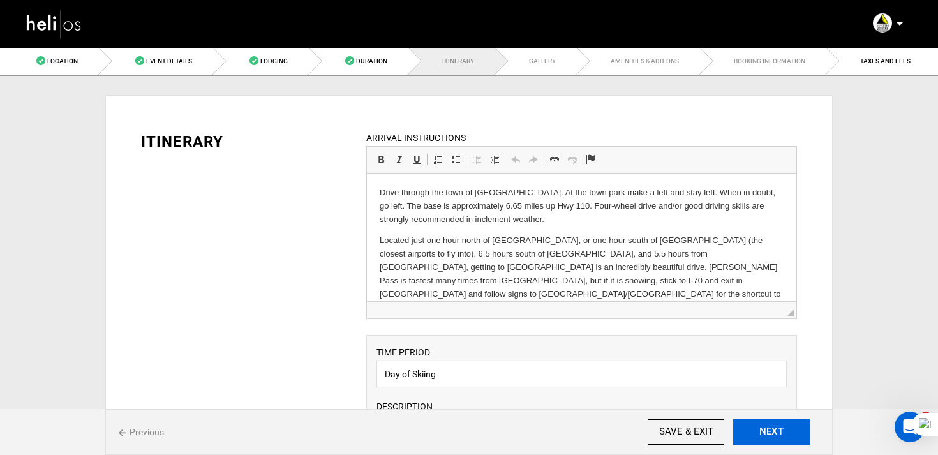
click at [784, 422] on button "NEXT" at bounding box center [771, 432] width 77 height 26
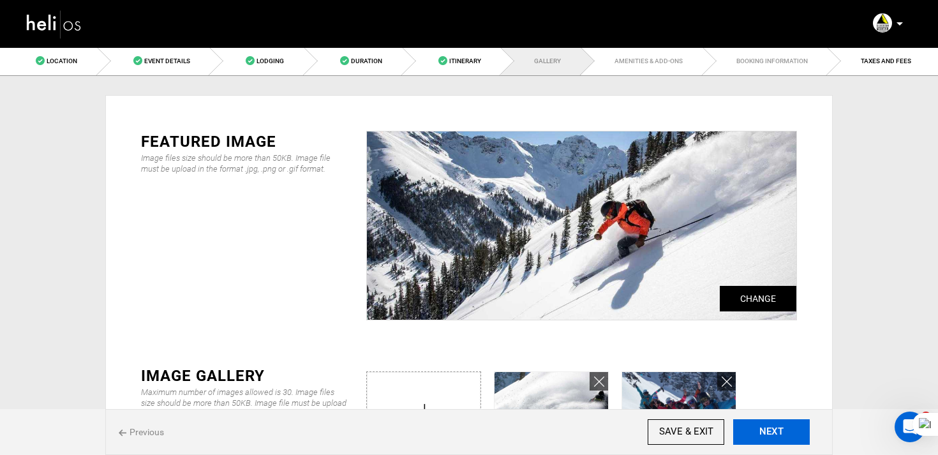
click at [784, 422] on button "NEXT" at bounding box center [771, 432] width 77 height 26
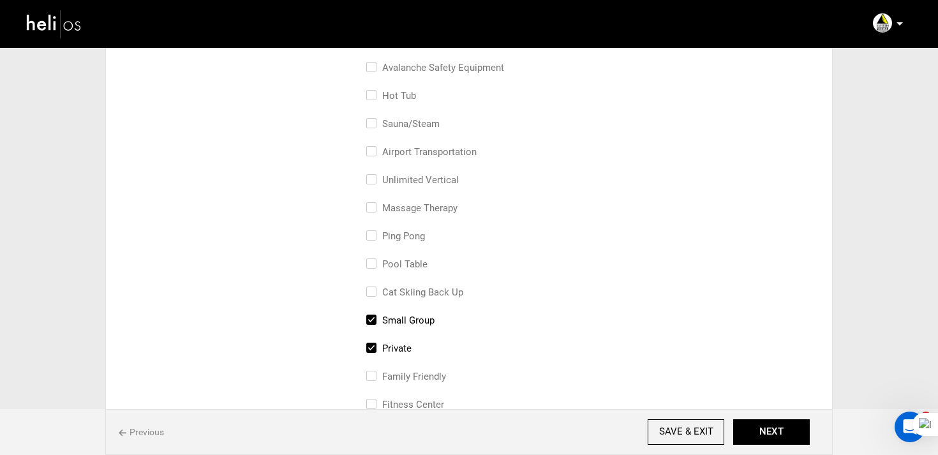
scroll to position [291, 0]
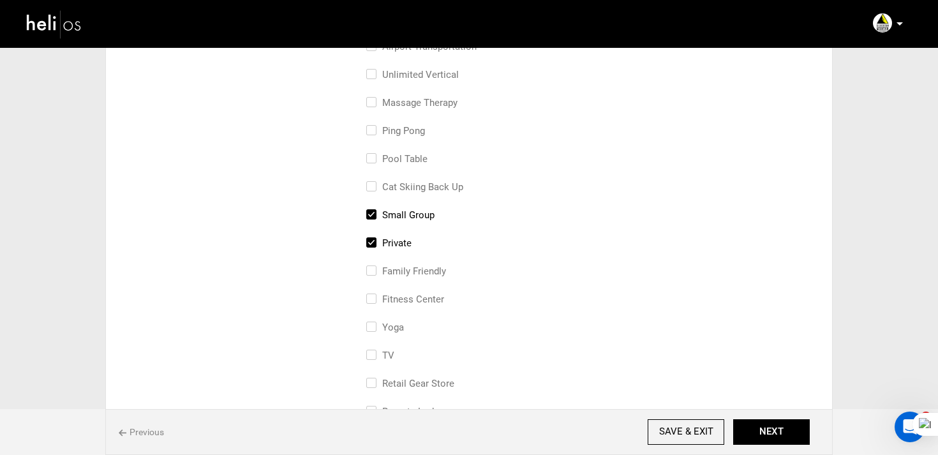
click at [402, 246] on label "Private" at bounding box center [388, 242] width 45 height 15
click at [374, 246] on input "Private" at bounding box center [370, 249] width 8 height 28
checkbox input "false"
click at [690, 424] on input "SAVE & EXIT" at bounding box center [685, 432] width 77 height 26
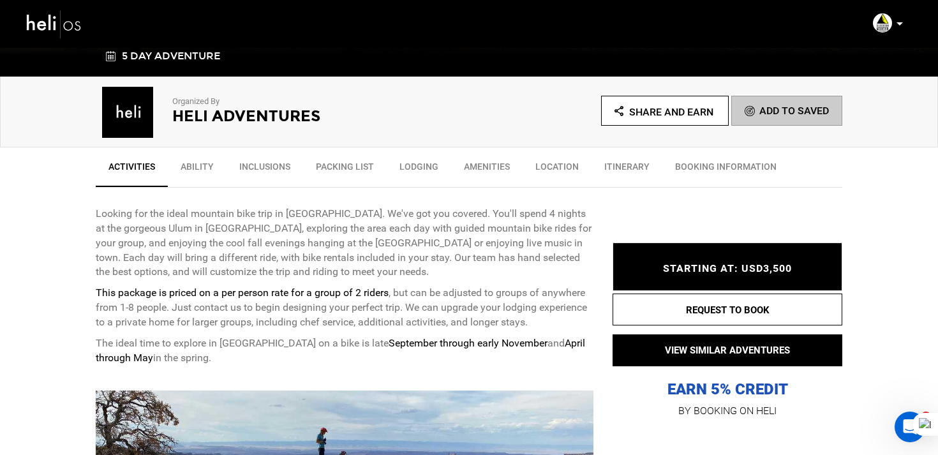
scroll to position [353, 0]
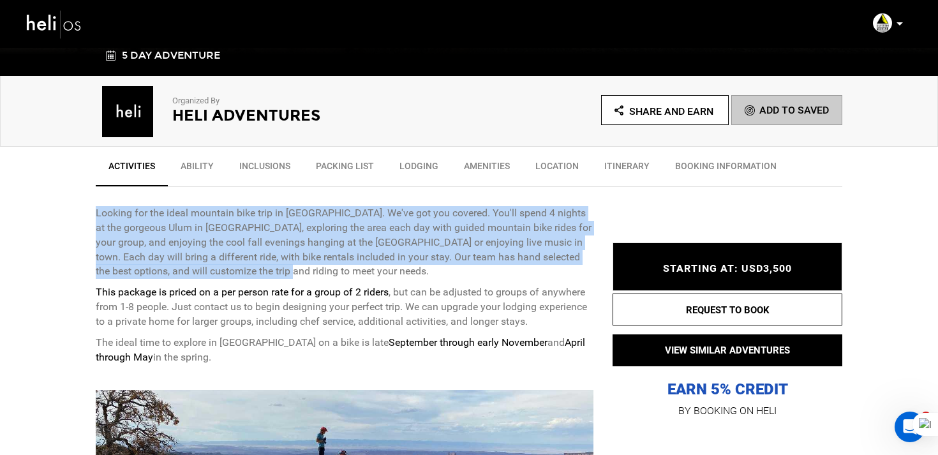
drag, startPoint x: 81, startPoint y: 204, endPoint x: 300, endPoint y: 269, distance: 228.1
copy p "Looking for the ideal mountain bike trip in [GEOGRAPHIC_DATA]. We've got you co…"
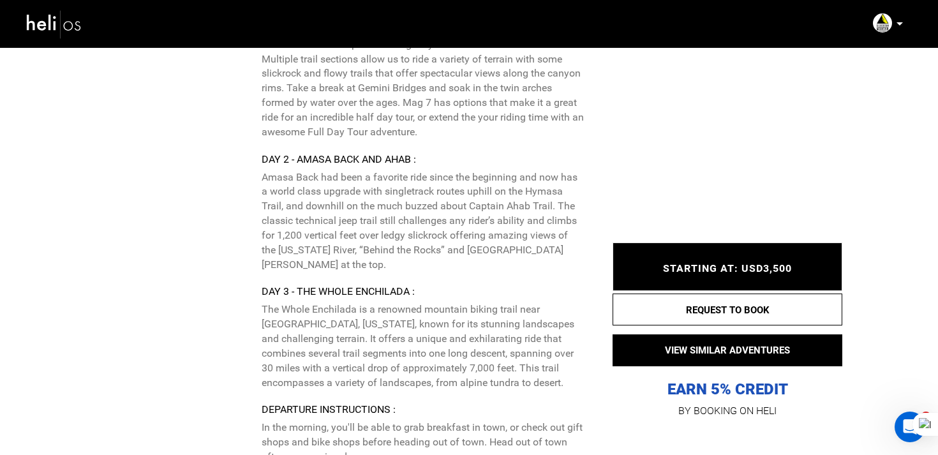
scroll to position [2497, 0]
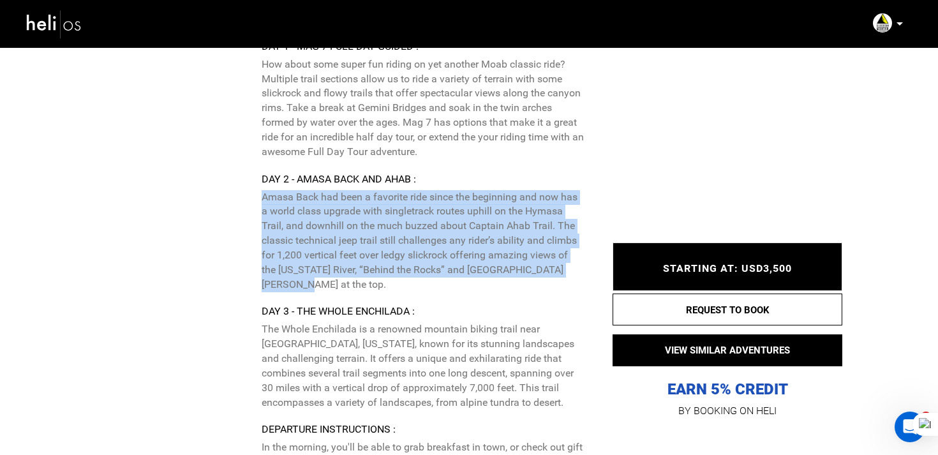
drag, startPoint x: 263, startPoint y: 170, endPoint x: 589, endPoint y: 240, distance: 334.0
click at [590, 239] on div "Itinerary Arrival Instructions : Drive in to Moab and check in at the Hotel for…" at bounding box center [345, 353] width 498 height 1304
copy p "Amasa Back had been a favorite ride since the beginning and now has a world cla…"
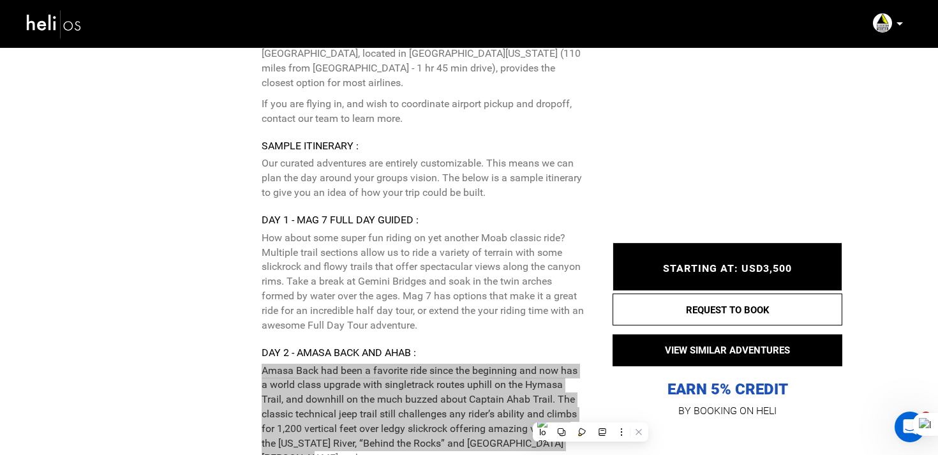
scroll to position [2388, 0]
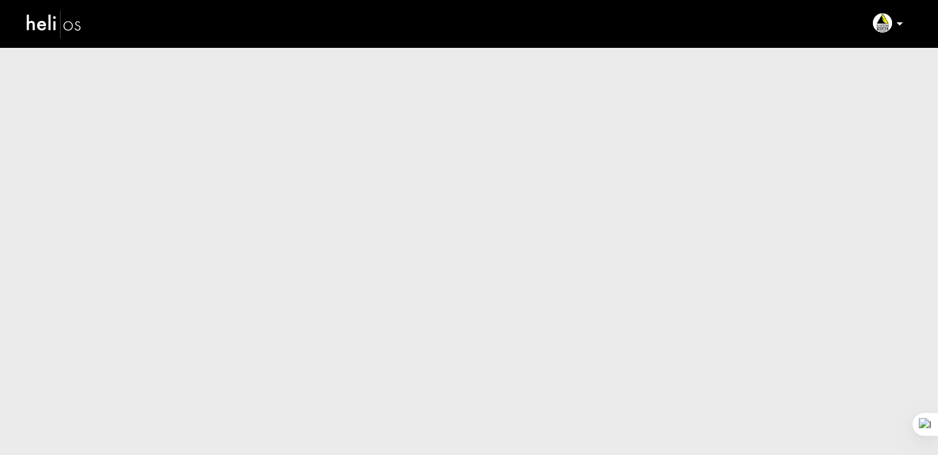
click at [498, 101] on div "Day Adventure Date Seats Price All Slots Share Adventure Send to Description Ma…" at bounding box center [469, 227] width 938 height 455
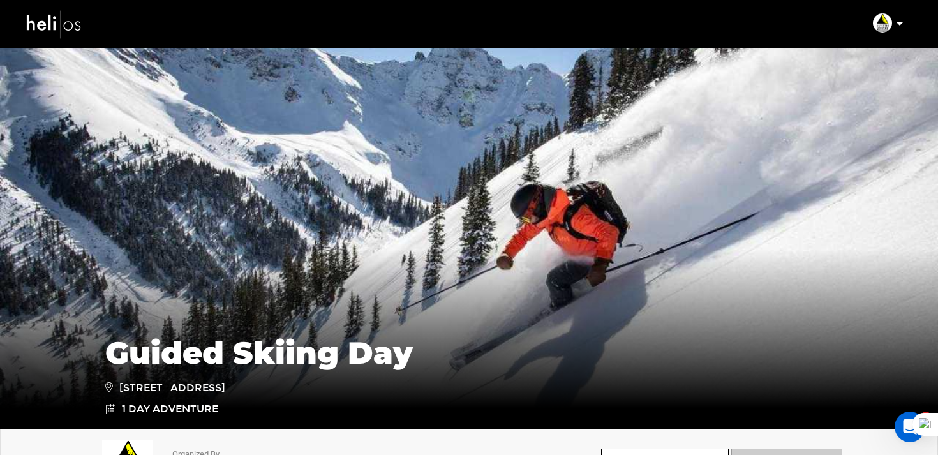
click at [885, 24] on img at bounding box center [882, 22] width 19 height 19
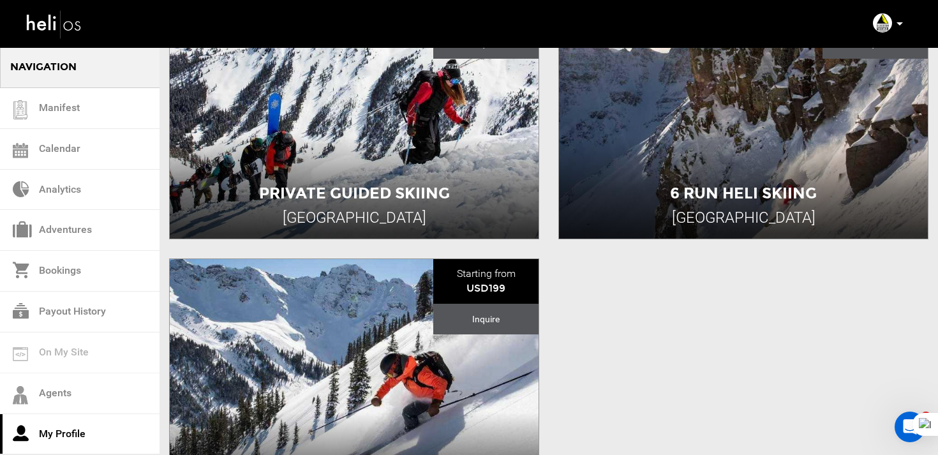
scroll to position [805, 0]
